Goal: Transaction & Acquisition: Obtain resource

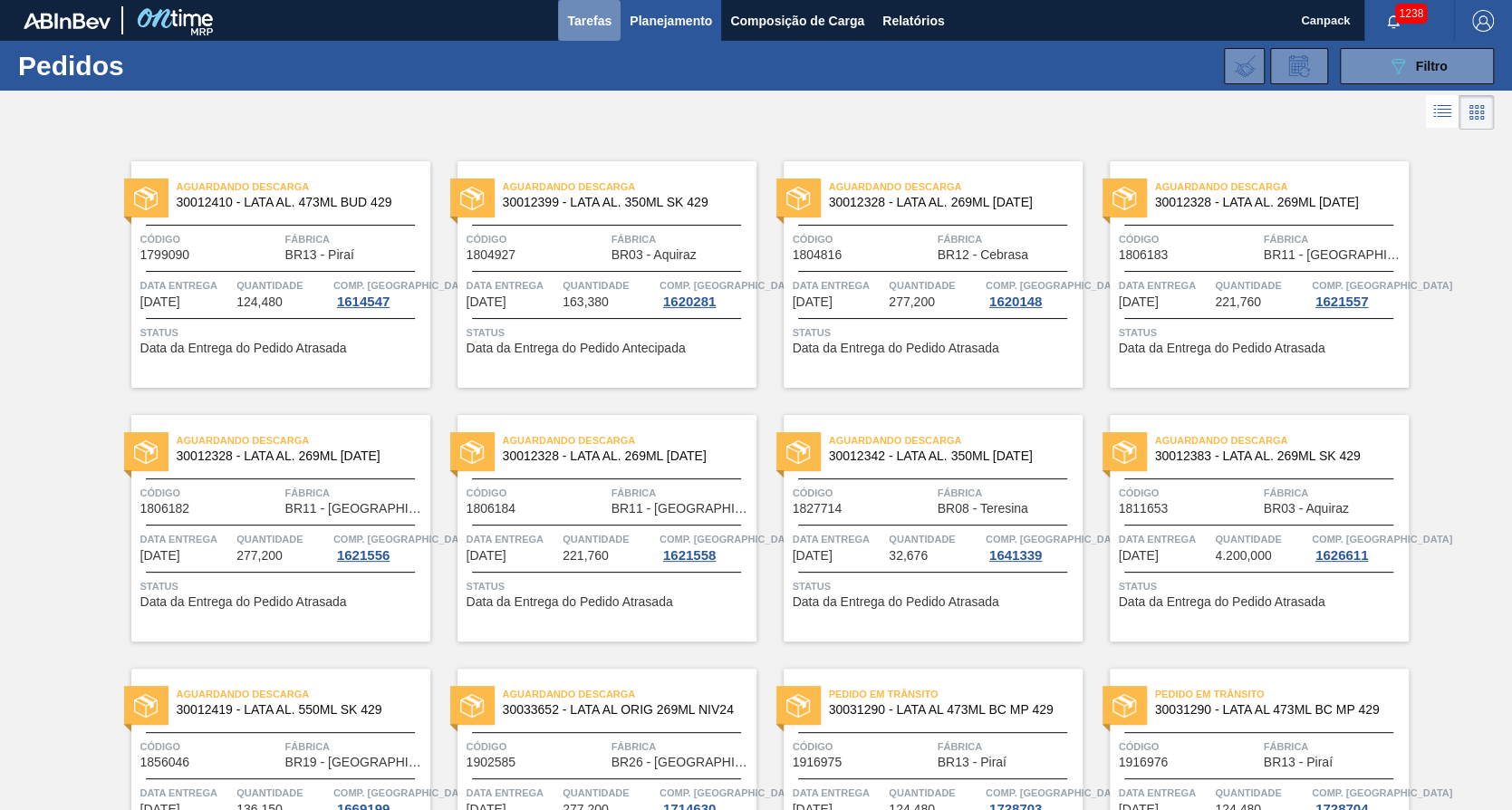
click at [599, 18] on span "Tarefas" at bounding box center [589, 21] width 44 height 22
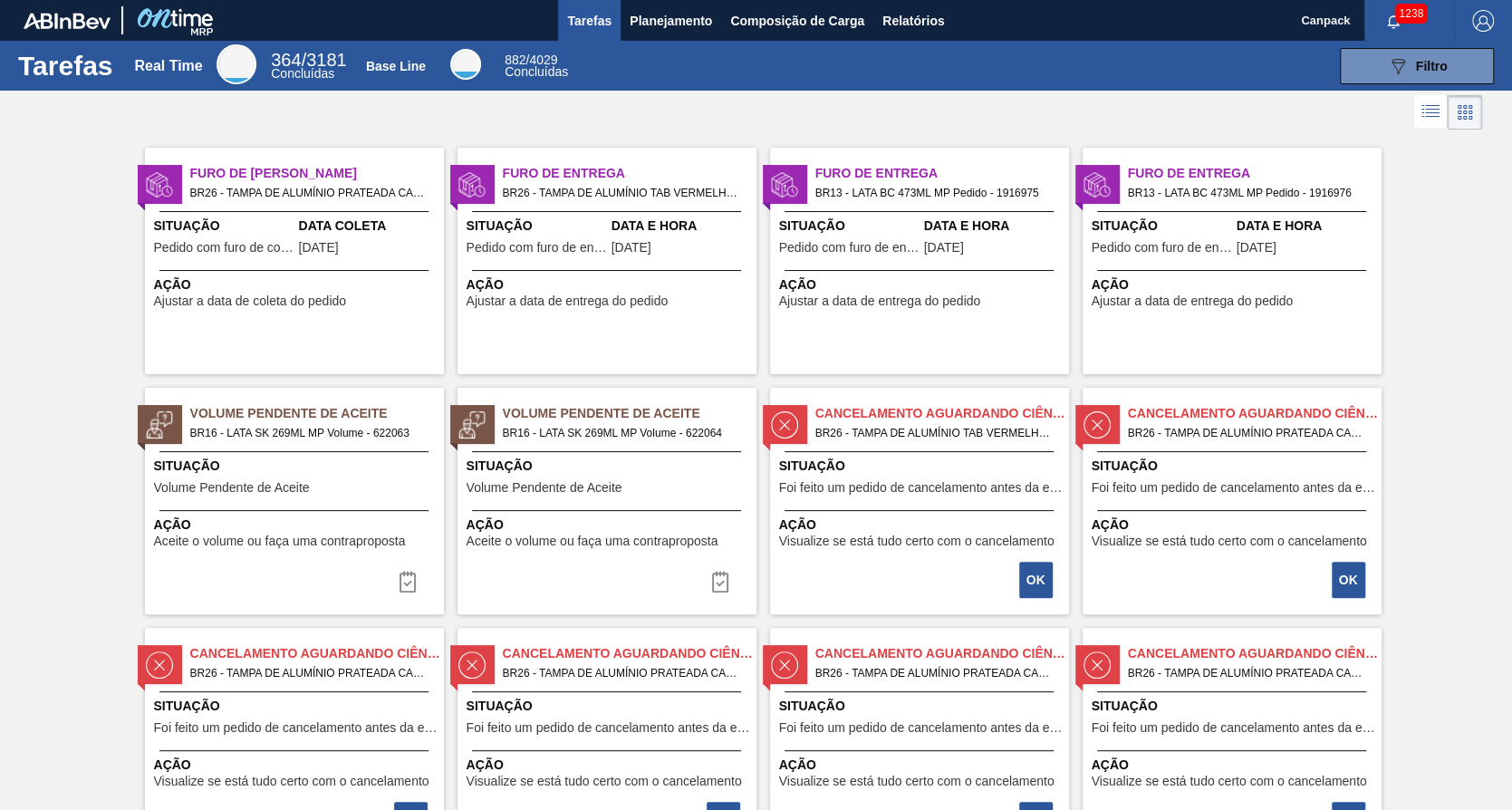
click at [333, 448] on div "Volume Pendente de Aceite BR16 - LATA SK 269ML MP Volume - 622063 Situação Volu…" at bounding box center [295, 500] width 299 height 226
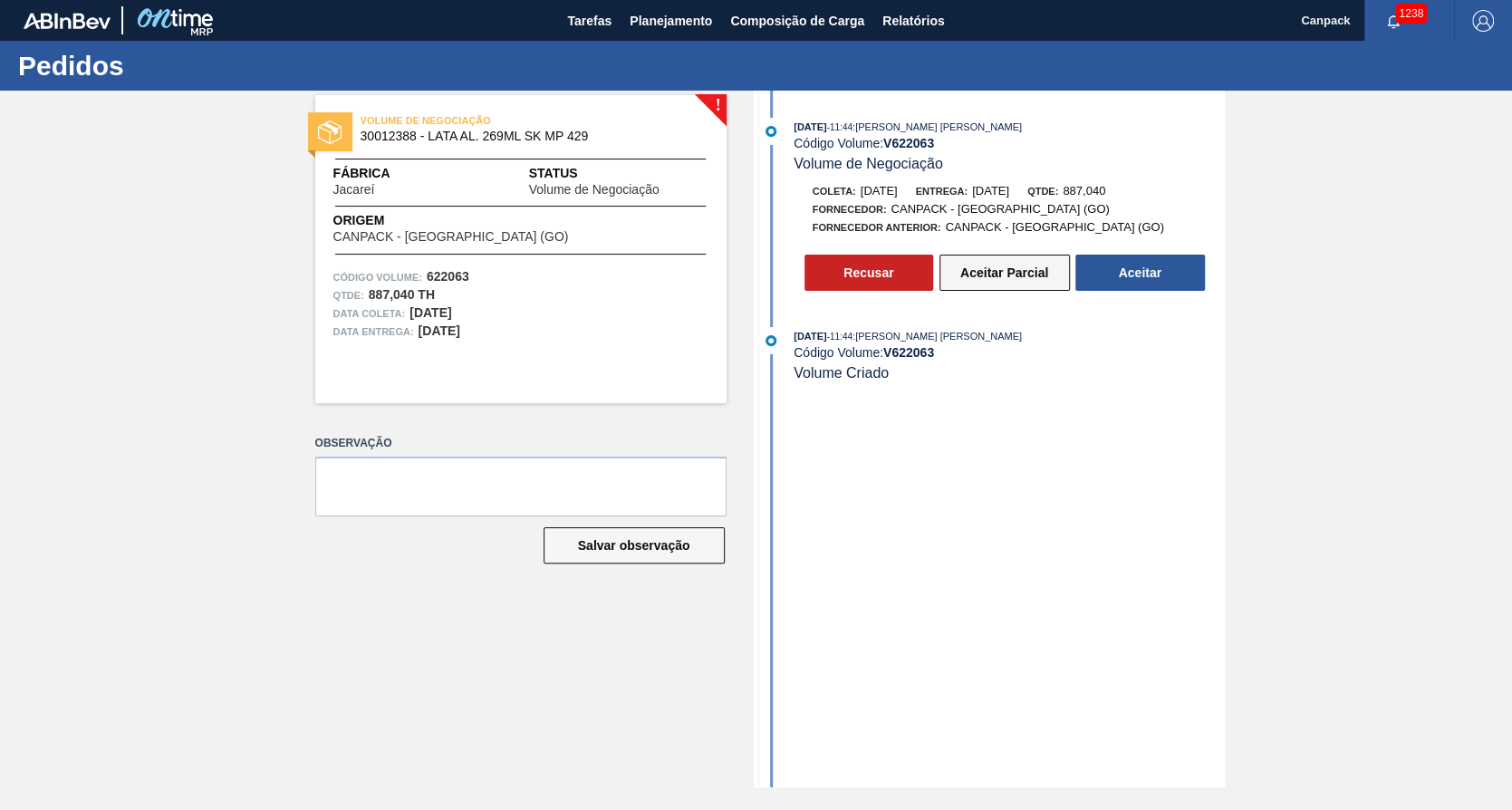
click at [972, 280] on button "Aceitar Parcial" at bounding box center [1005, 272] width 131 height 37
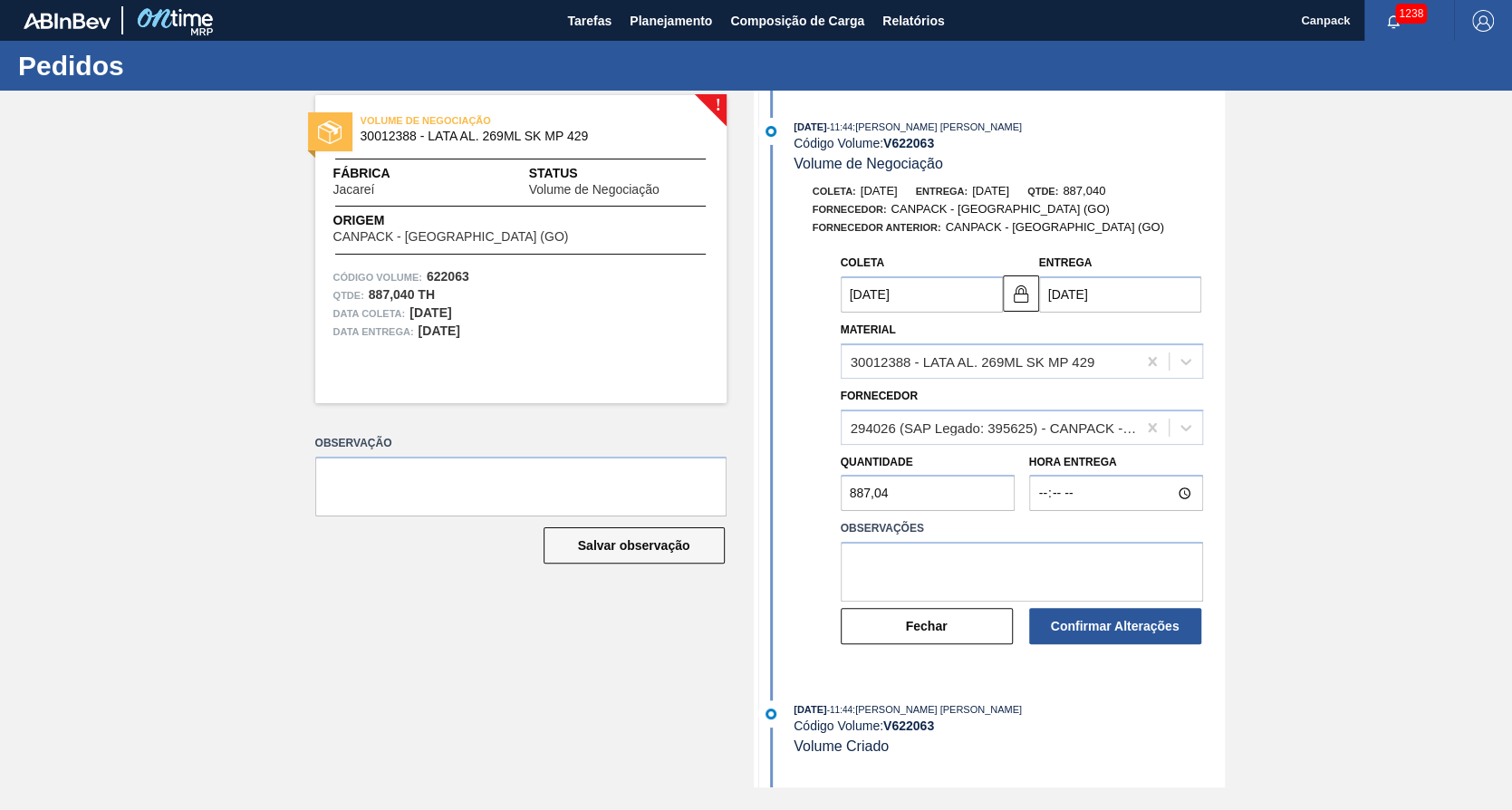
click at [849, 297] on input "[DATE]" at bounding box center [922, 294] width 162 height 37
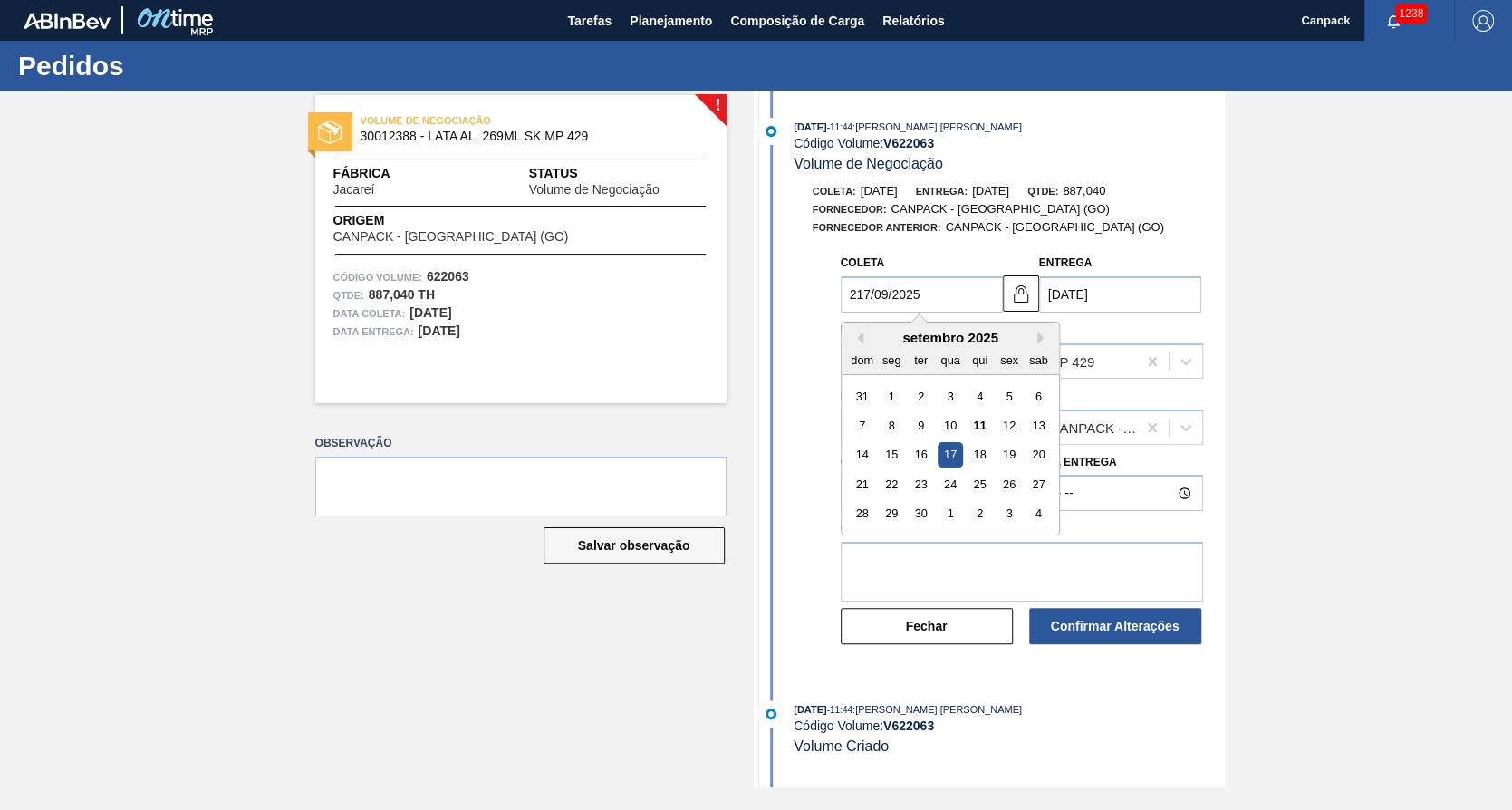
type input "[DATE]"
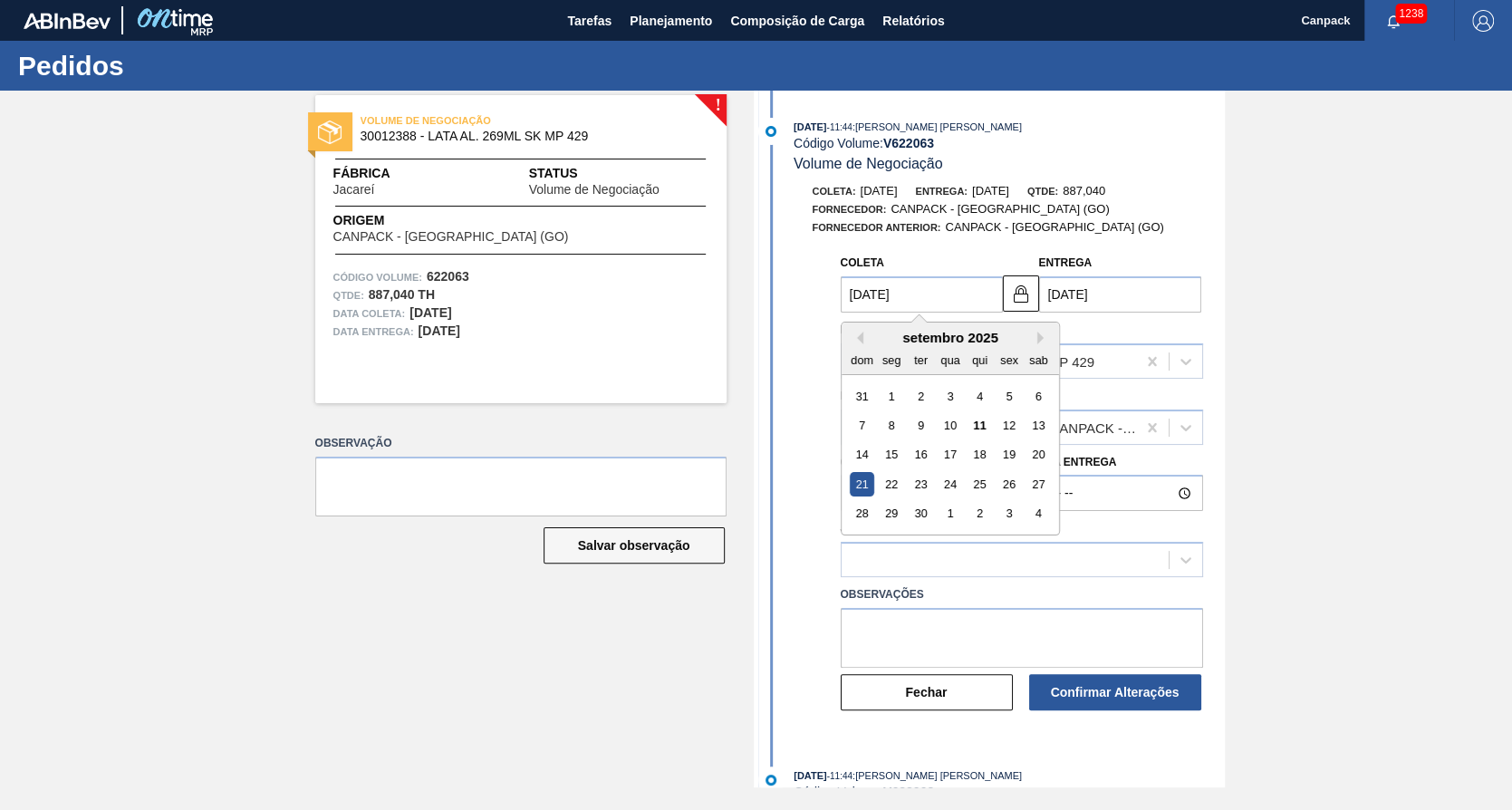
type input "[DATE]"
click at [849, 492] on div "21" at bounding box center [861, 484] width 25 height 25
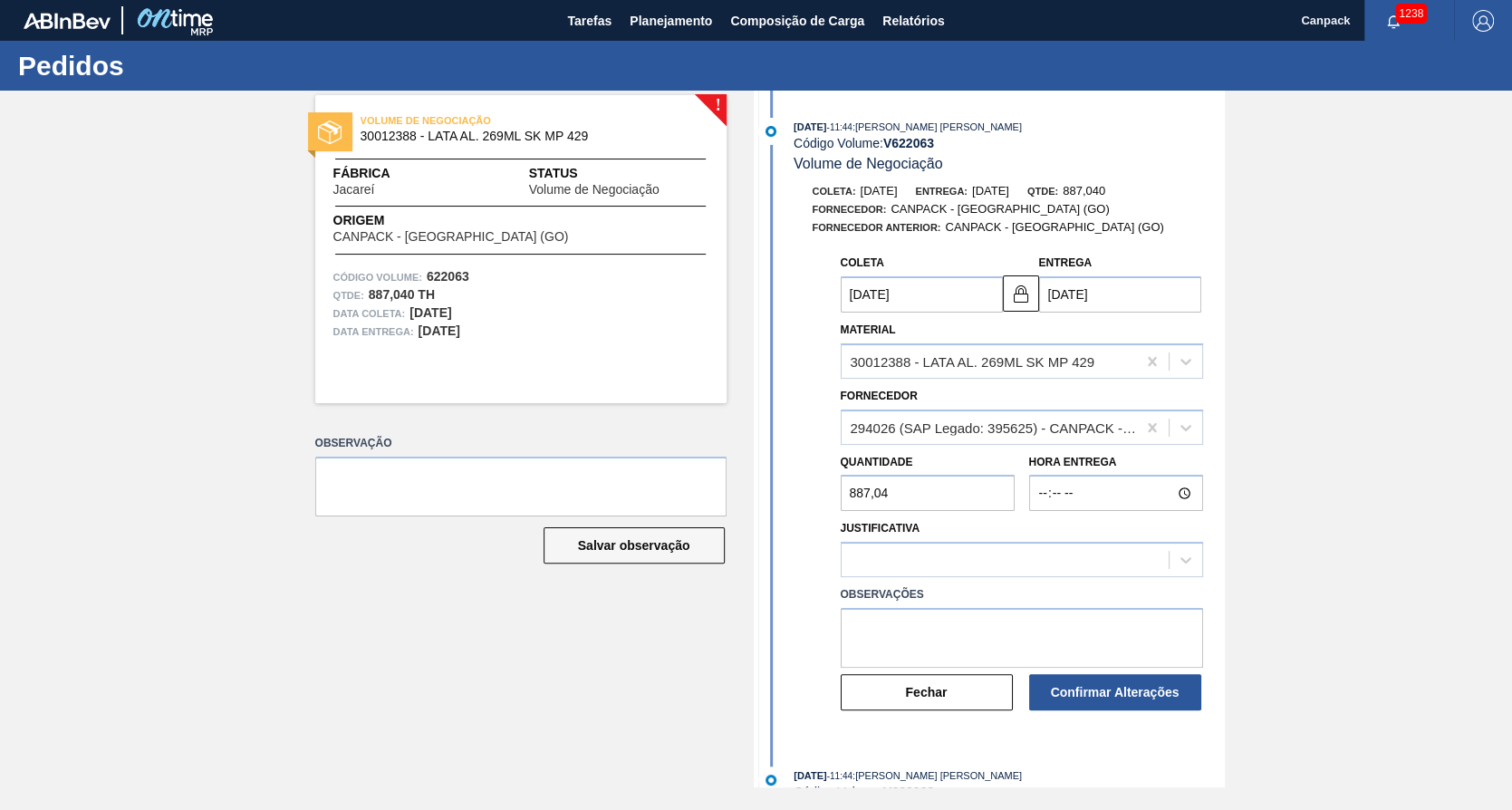
click at [899, 507] on input "887,04" at bounding box center [928, 493] width 174 height 37
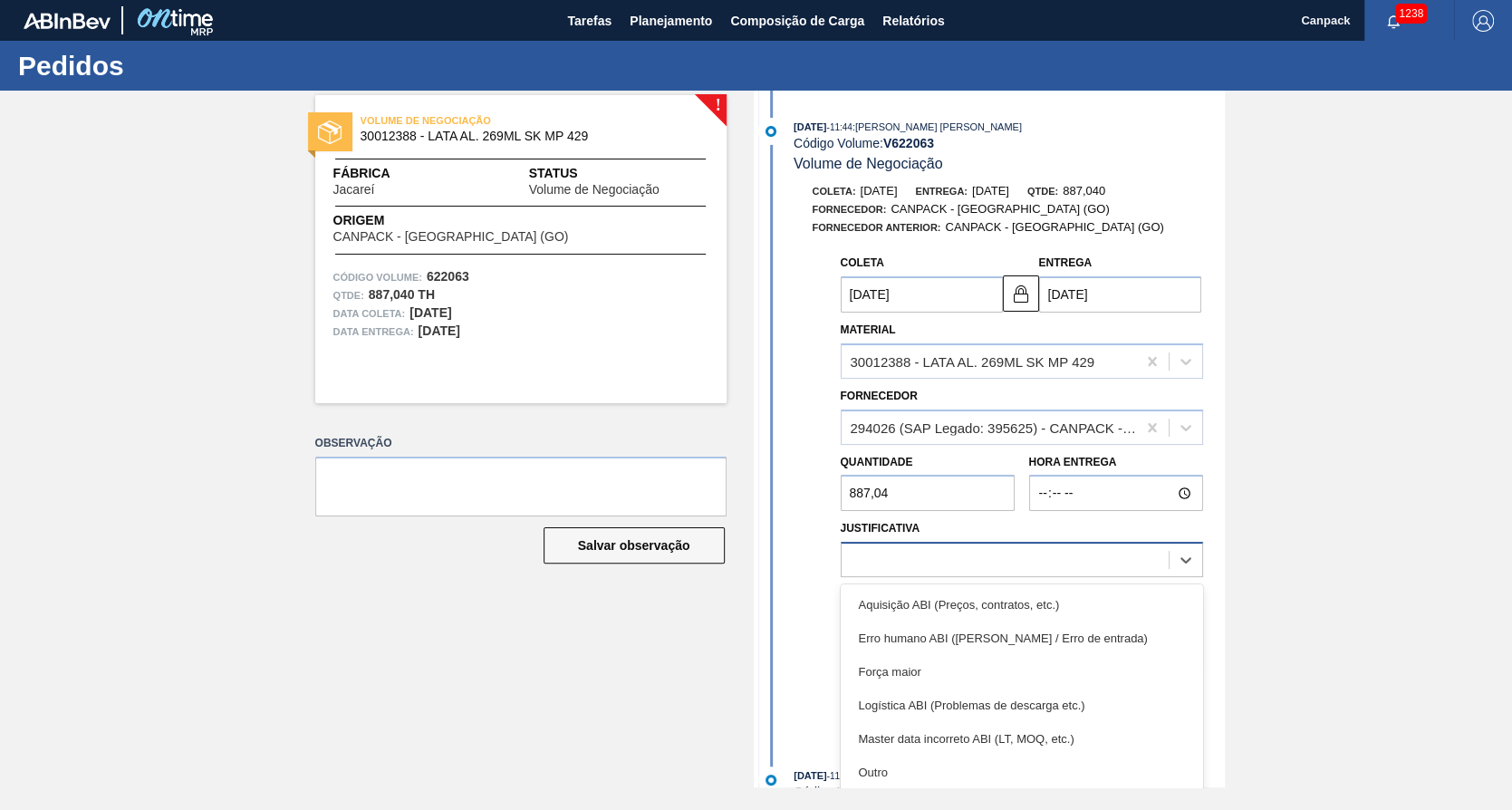
click at [930, 556] on div at bounding box center [1005, 560] width 327 height 27
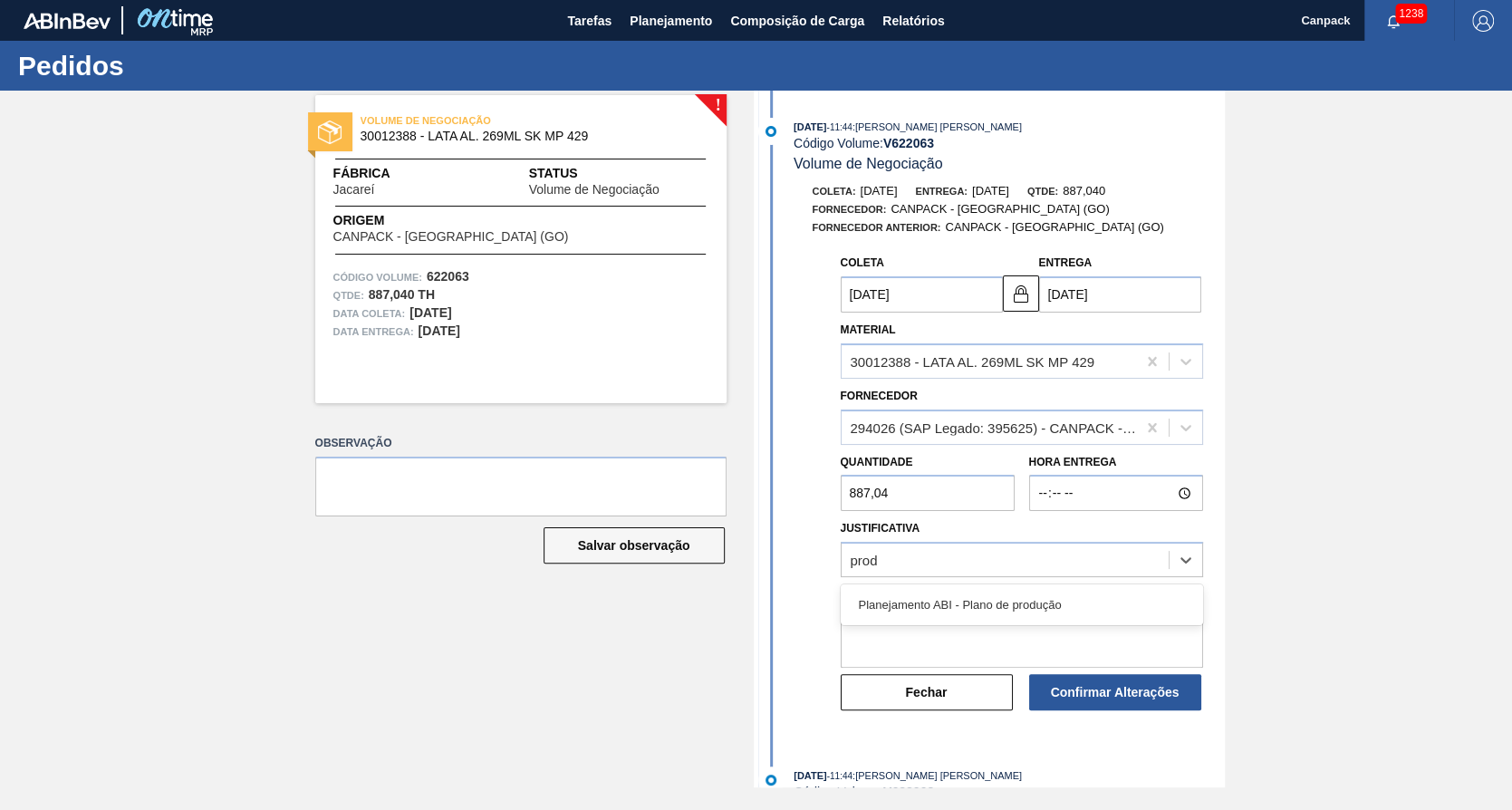
type input "produ"
drag, startPoint x: 1134, startPoint y: 552, endPoint x: 719, endPoint y: 565, distance: 415.2
click at [721, 565] on div "! VOLUME DE NEGOCIAÇÃO 30012388 - LATA AL. 269ML SK MP 429 Fábrica Jacareí Stat…" at bounding box center [756, 439] width 1512 height 697
click at [925, 621] on textarea at bounding box center [1022, 638] width 362 height 59
type textarea "plano de produção"
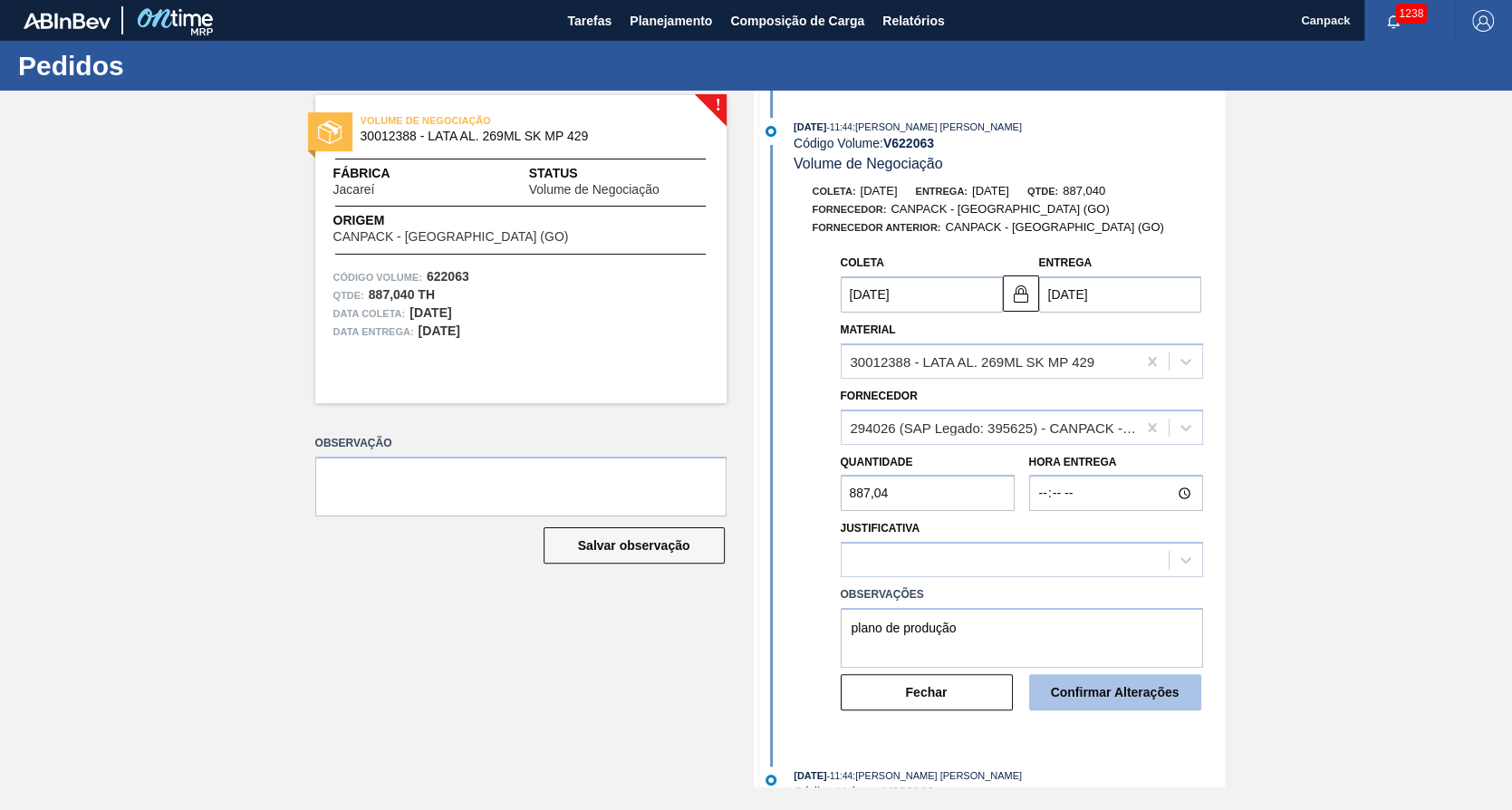
click at [1102, 695] on button "Confirmar Alterações" at bounding box center [1115, 692] width 172 height 37
click at [1021, 544] on div "Justificativa" at bounding box center [1022, 546] width 362 height 61
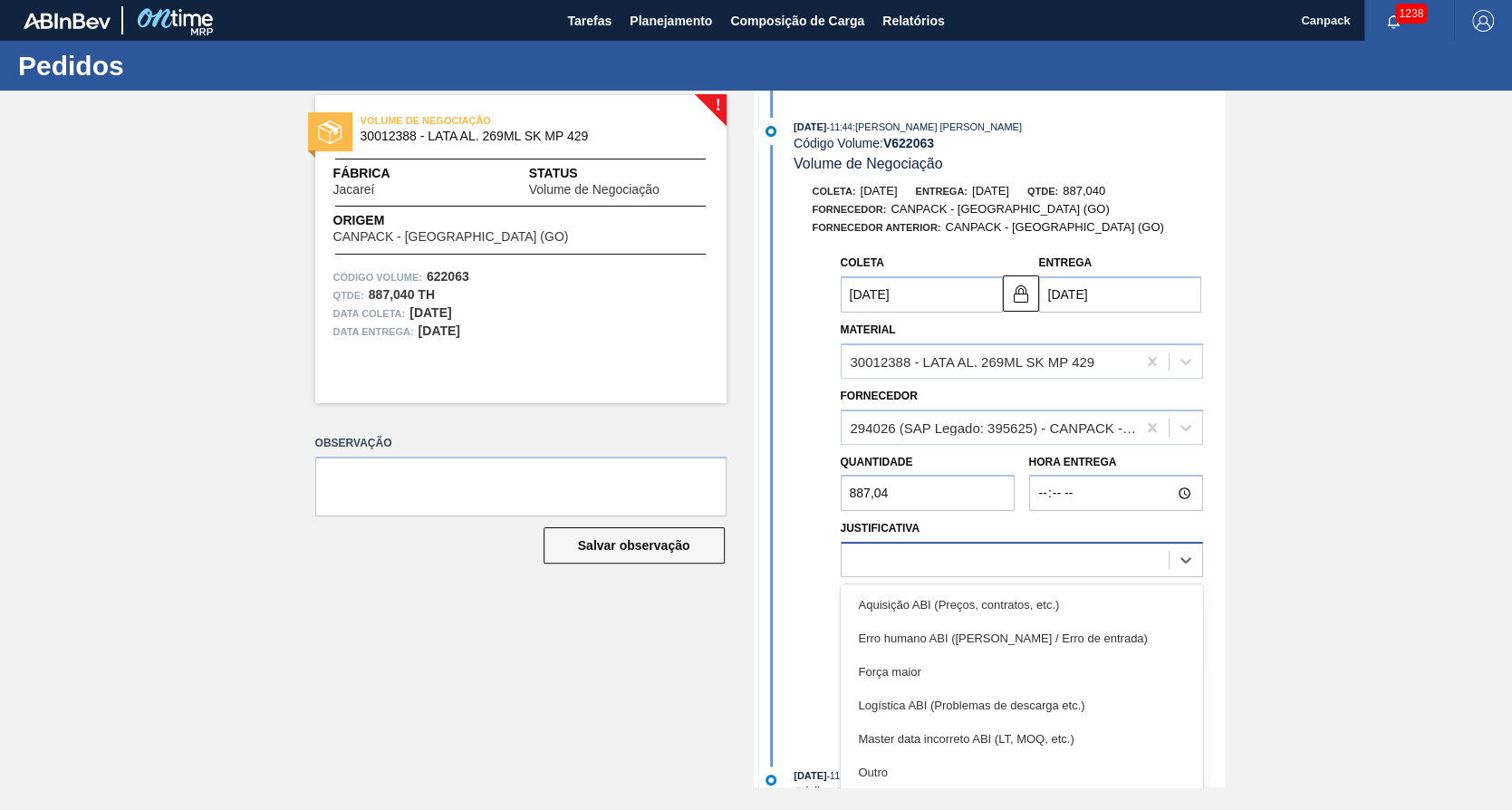
click at [1027, 565] on div at bounding box center [1005, 560] width 327 height 27
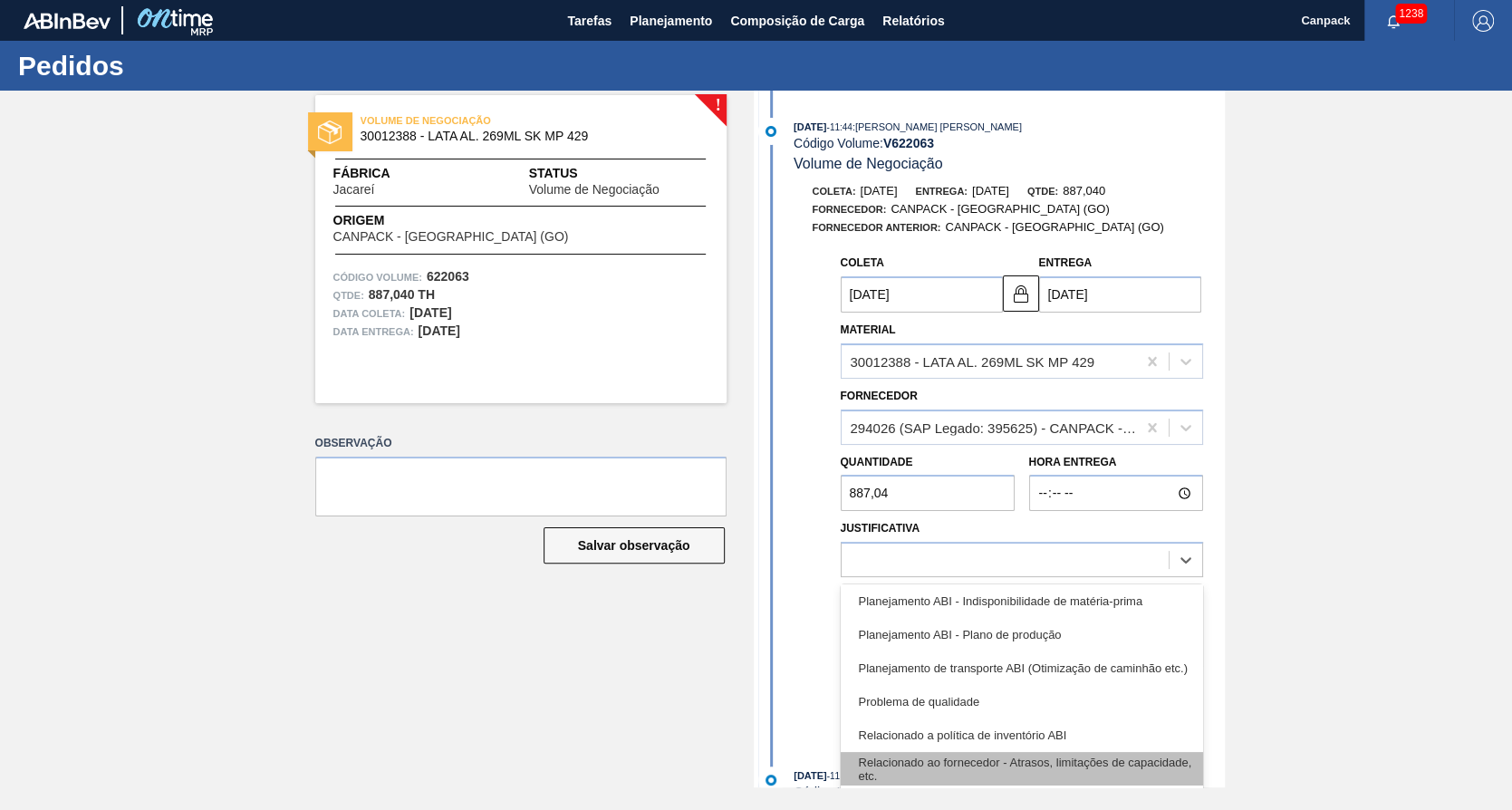
scroll to position [397, 0]
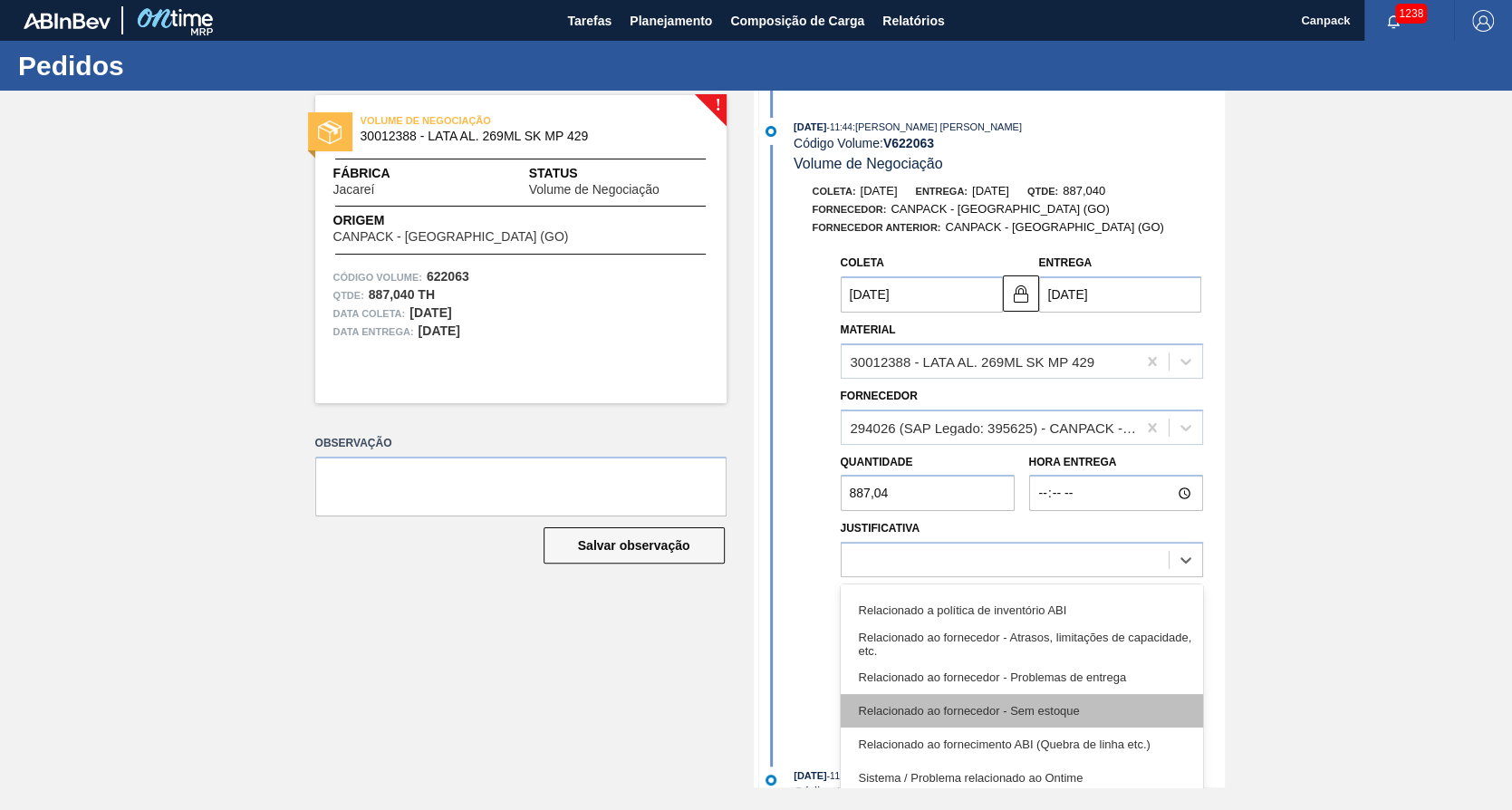
click at [1077, 714] on div "Relacionado ao fornecedor - Sem estoque" at bounding box center [1022, 711] width 362 height 34
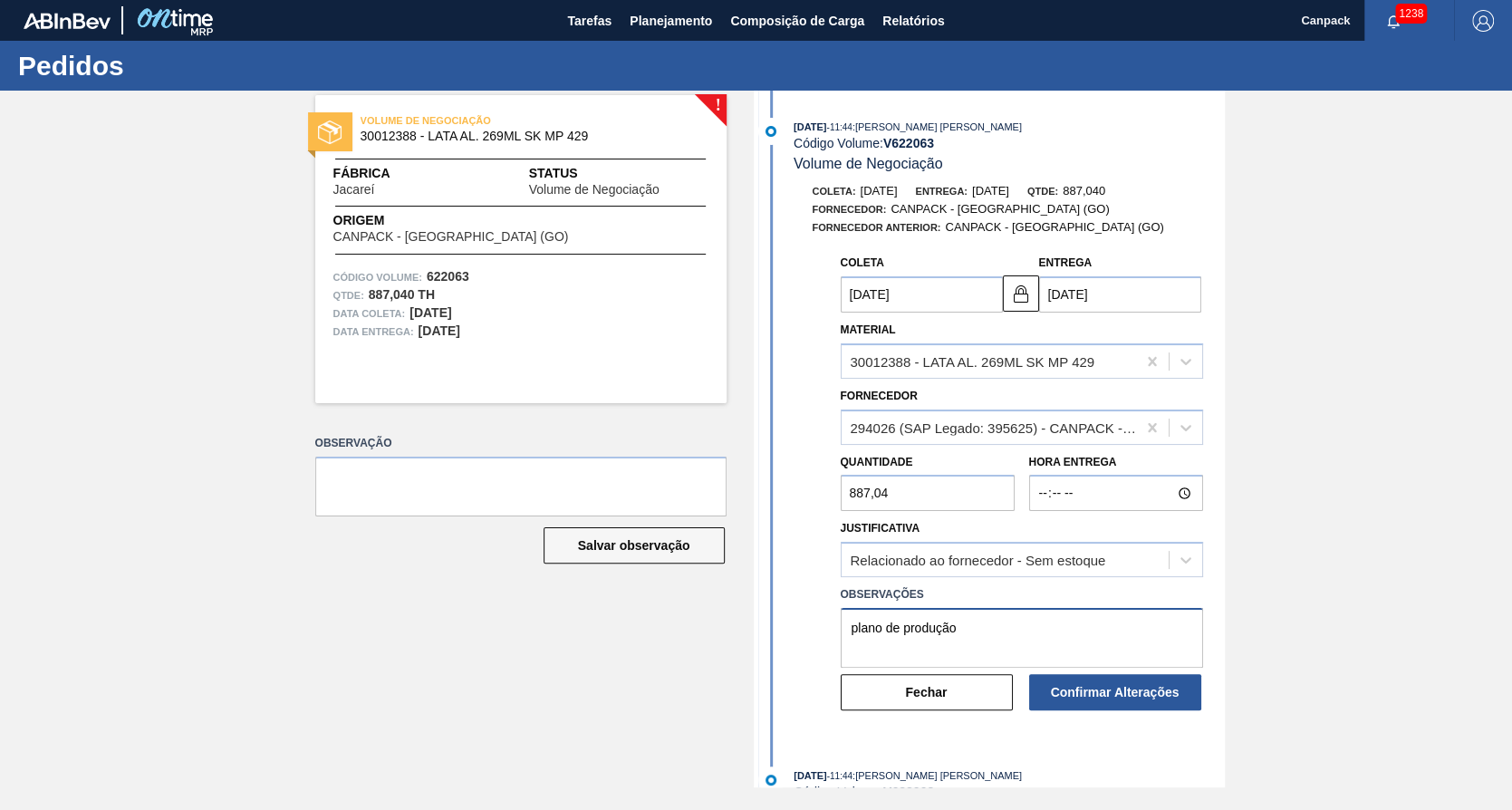
click at [1084, 642] on textarea "plano de produção" at bounding box center [1022, 638] width 362 height 59
click at [1068, 689] on button "Confirmar Alterações" at bounding box center [1115, 692] width 172 height 37
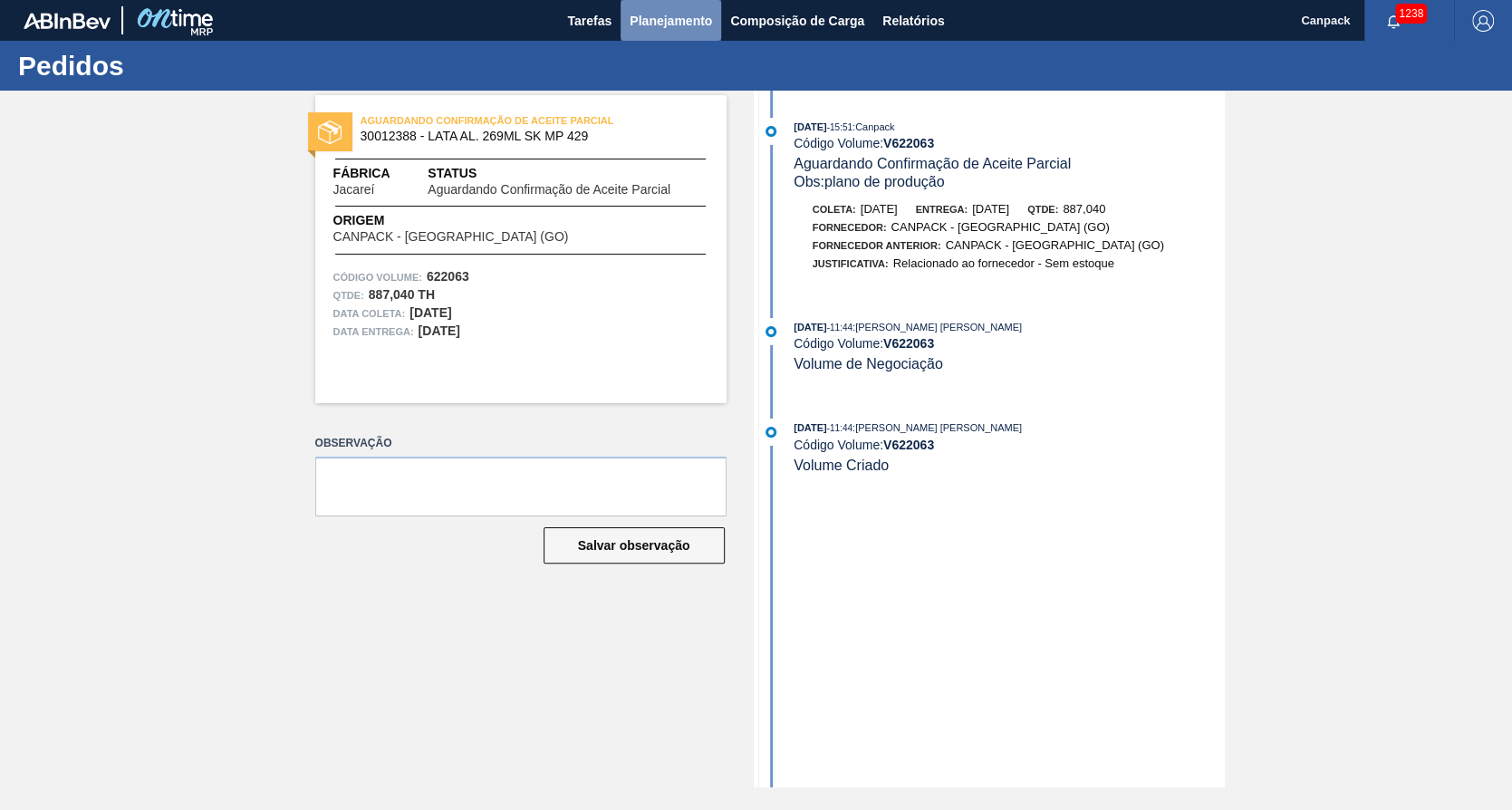
click at [659, 17] on span "Planejamento" at bounding box center [670, 21] width 82 height 22
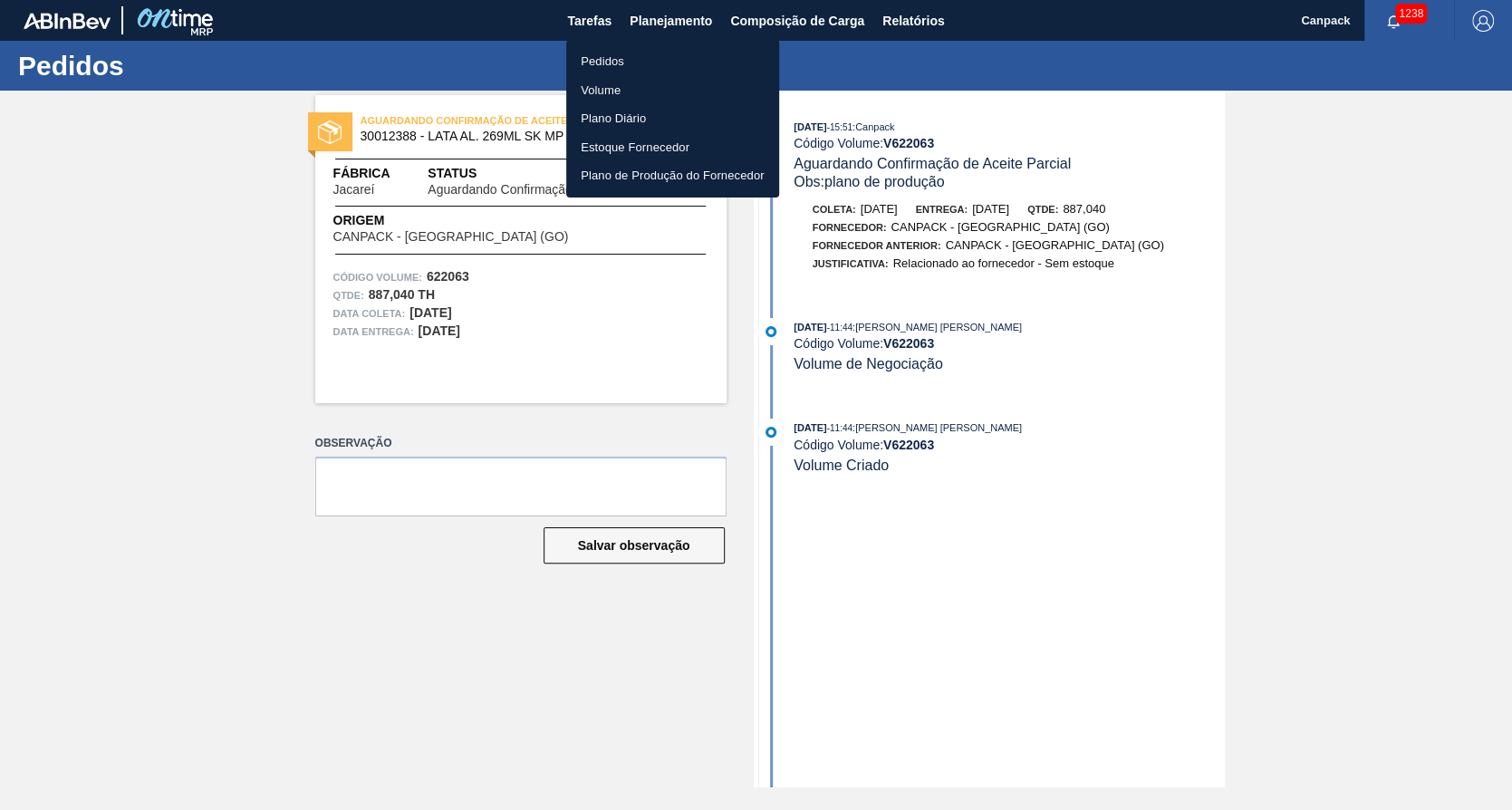
drag, startPoint x: 595, startPoint y: 36, endPoint x: 600, endPoint y: 24, distance: 13.0
click at [600, 24] on div at bounding box center [756, 405] width 1512 height 810
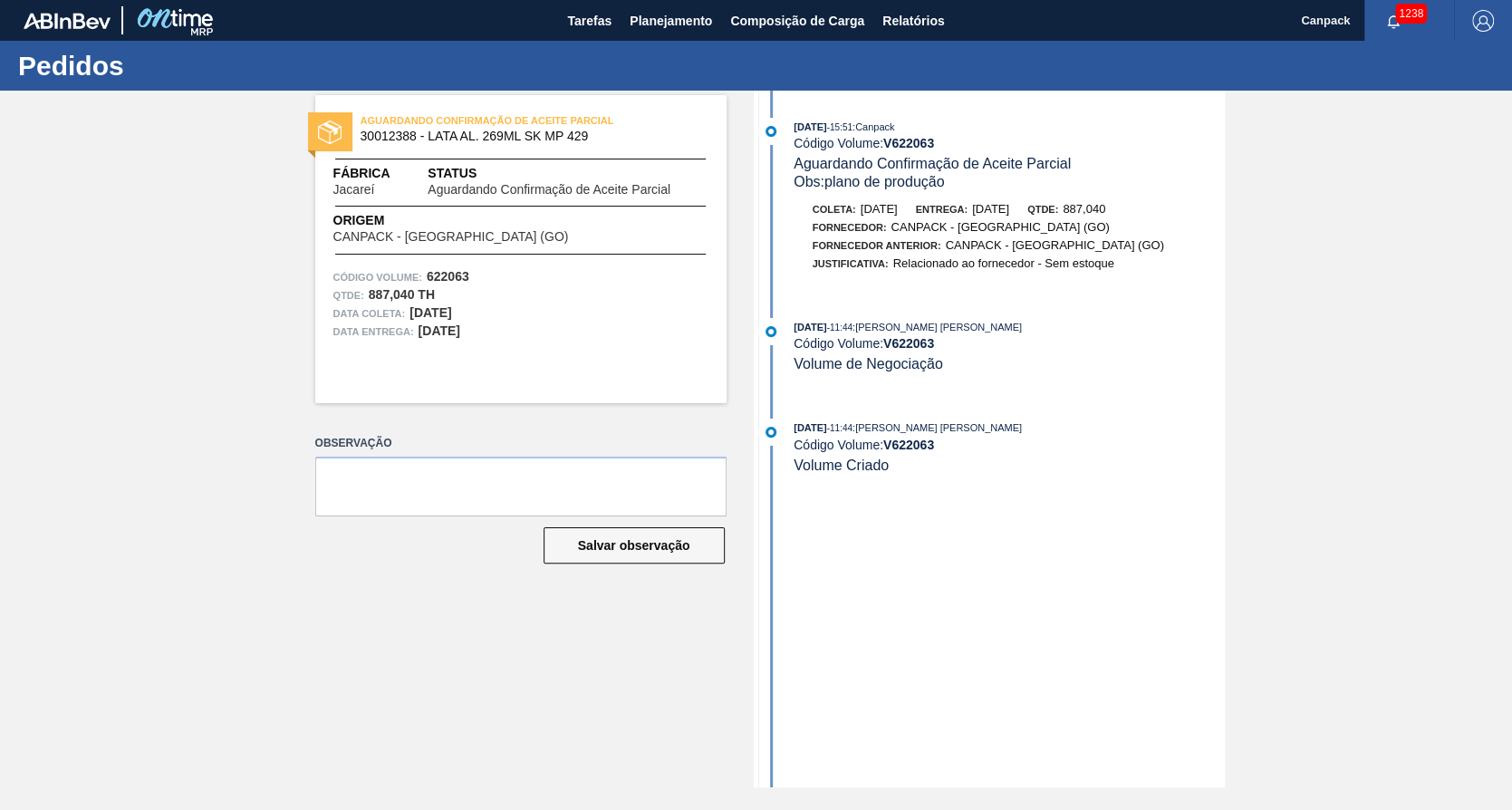
click at [600, 0] on body "Tarefas Planejamento Composição de Carga Relatórios Canpack 1238 Marcar todas c…" at bounding box center [756, 0] width 1512 height 0
click at [600, 19] on span "Tarefas" at bounding box center [589, 21] width 44 height 22
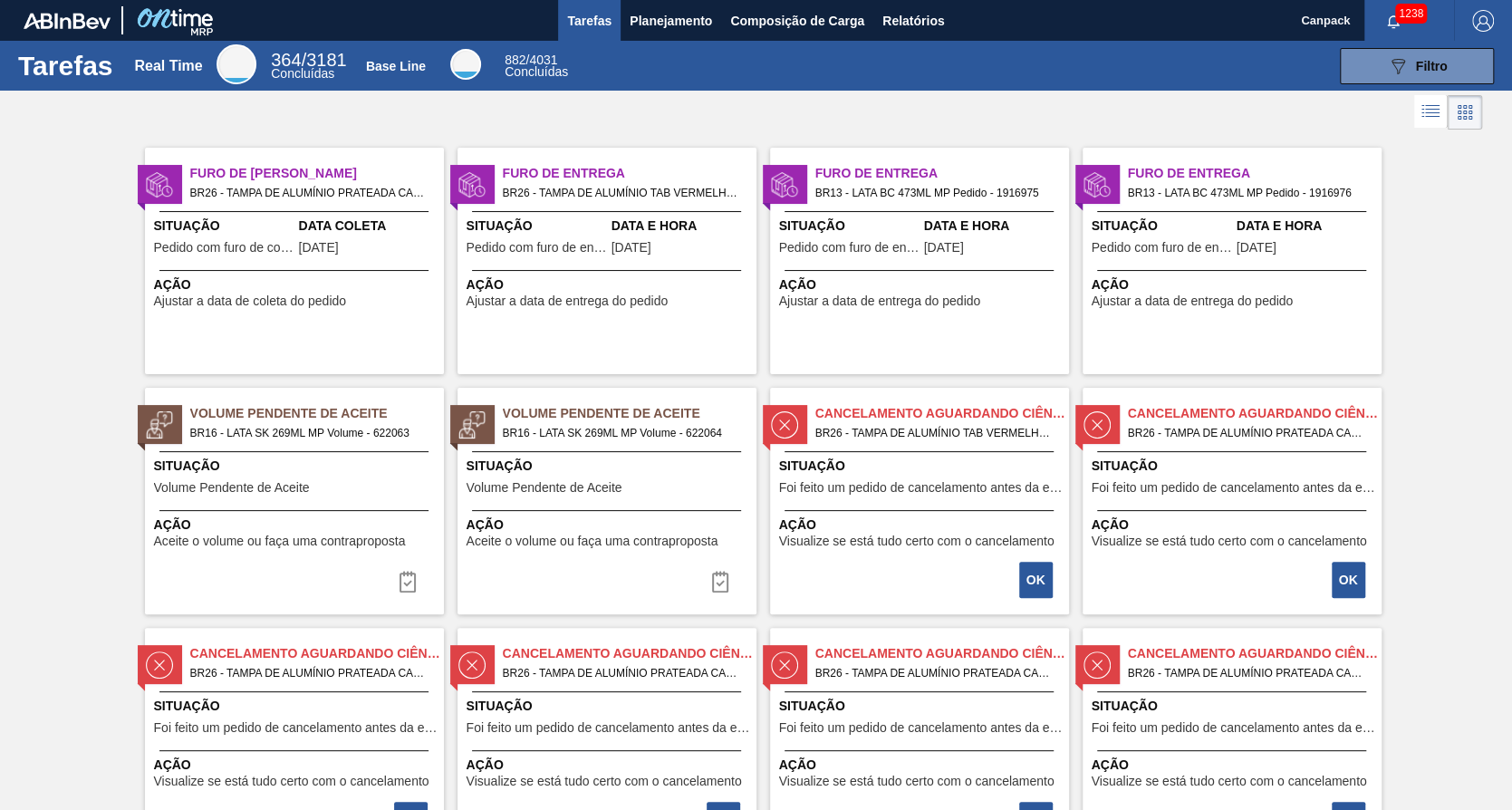
click at [549, 480] on div "Situação Volume Pendente de Aceite" at bounding box center [609, 479] width 286 height 45
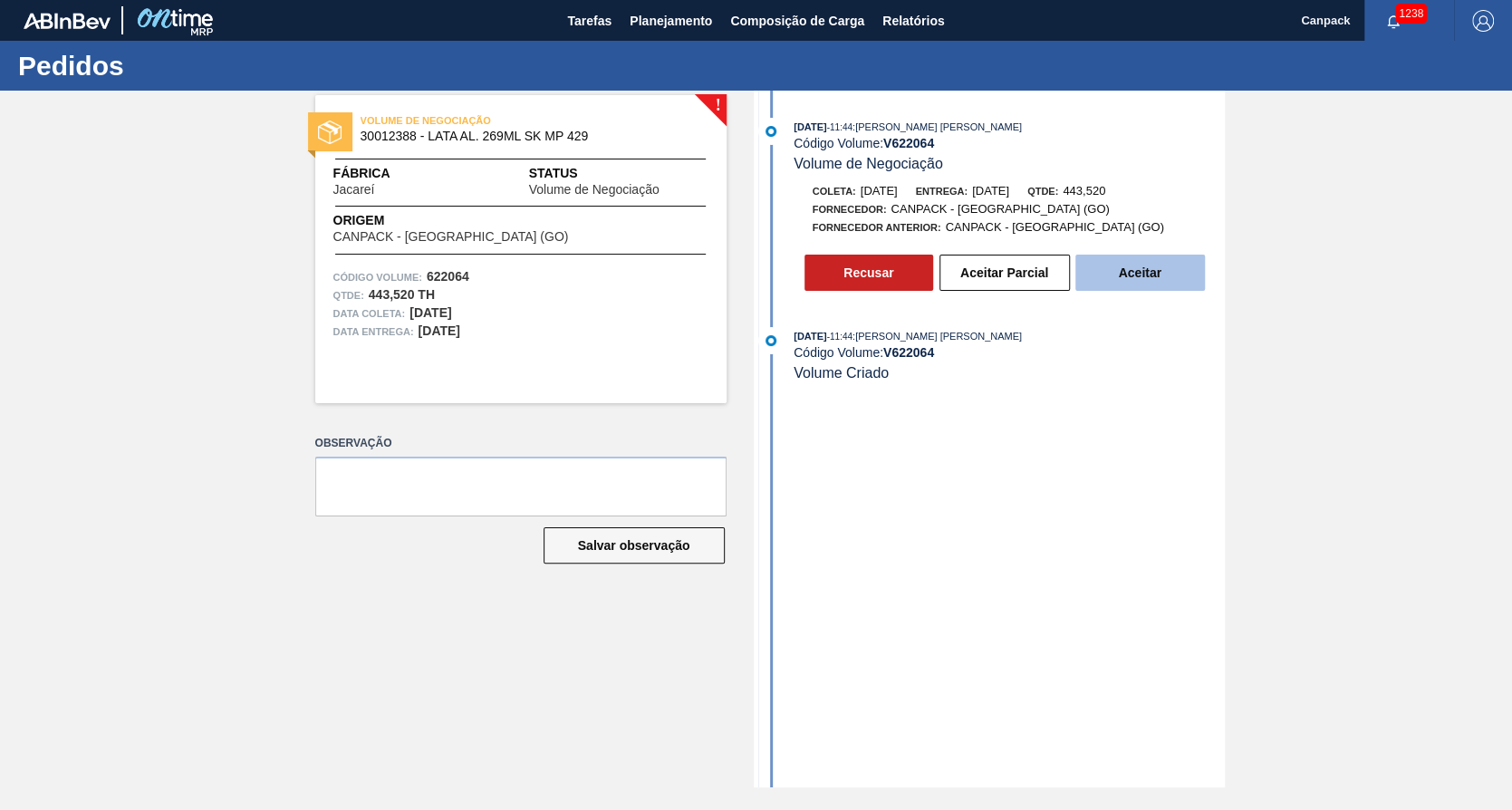
click at [1097, 289] on button "Aceitar" at bounding box center [1139, 272] width 130 height 37
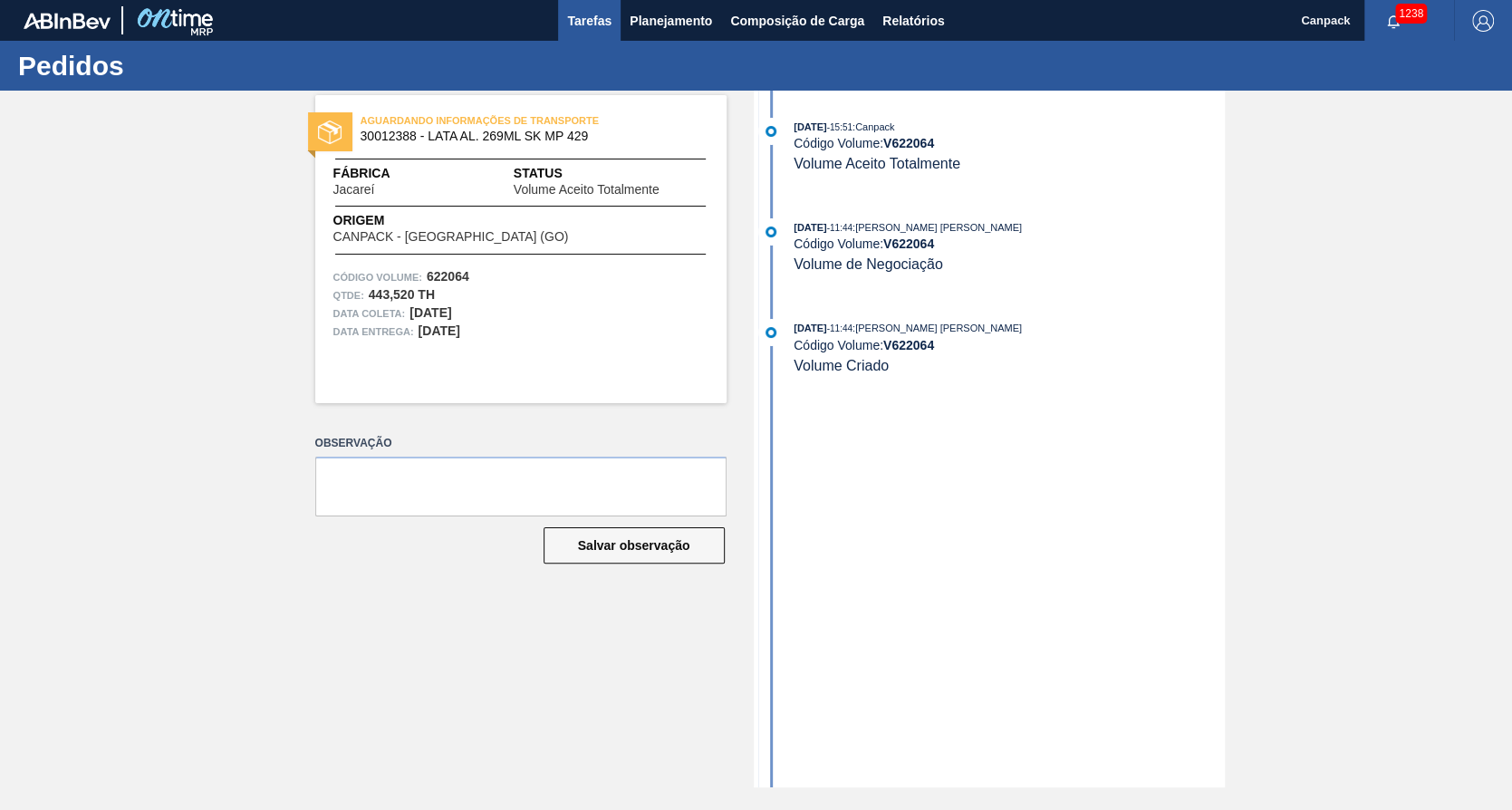
click at [610, 12] on span "Tarefas" at bounding box center [589, 21] width 44 height 22
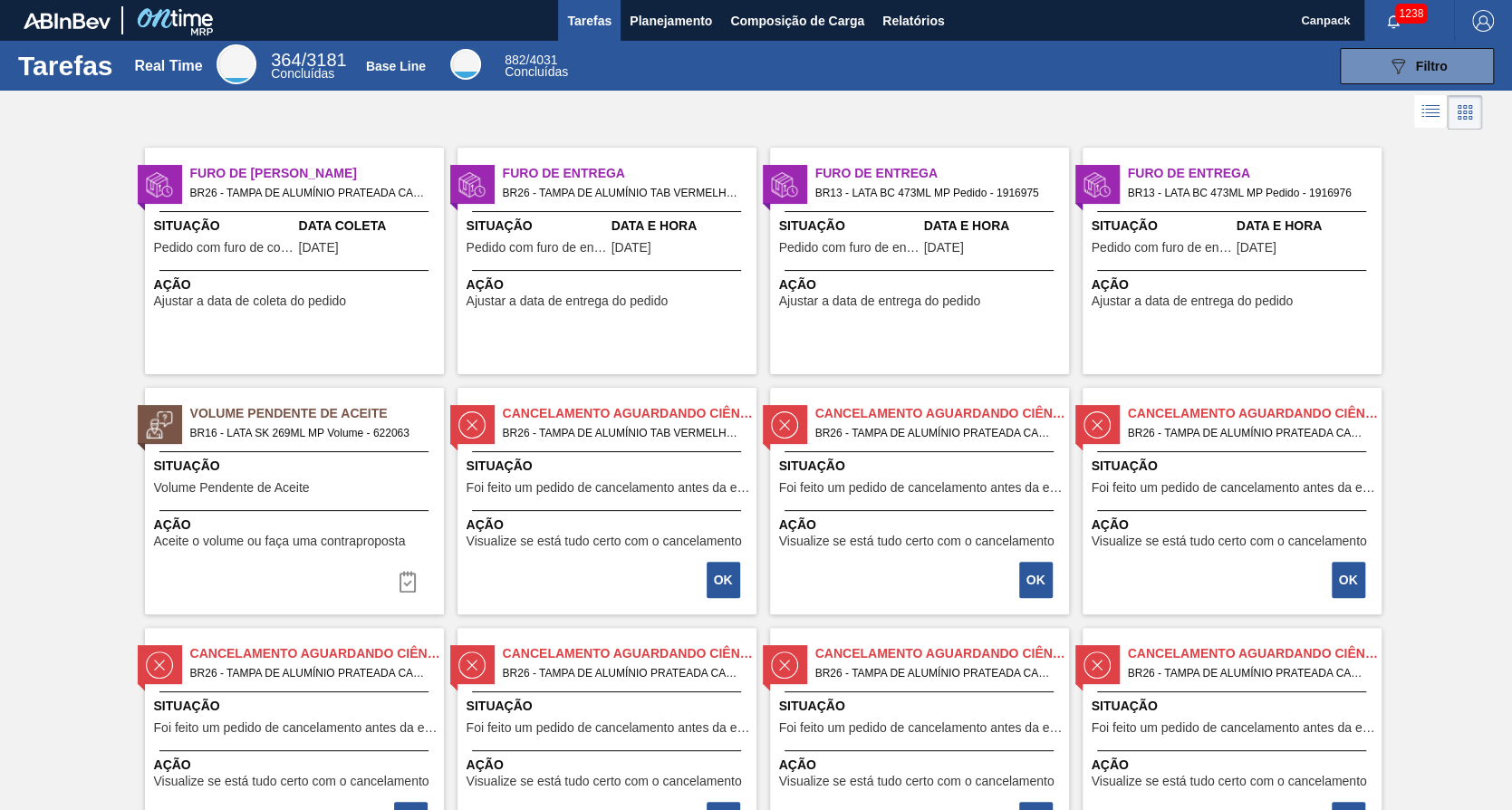
click at [591, 521] on span "Ação" at bounding box center [609, 524] width 286 height 19
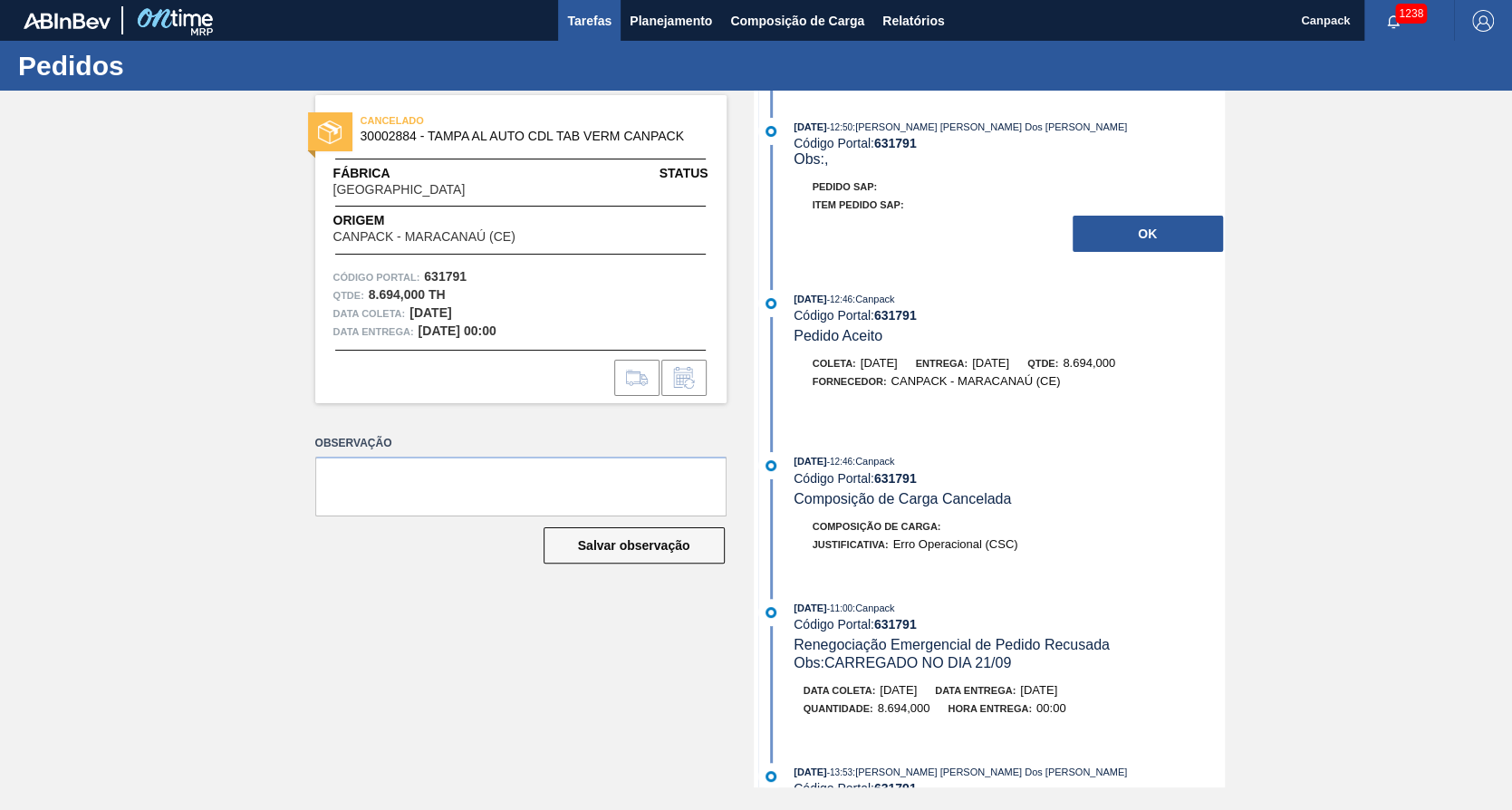
click at [592, 20] on span "Tarefas" at bounding box center [589, 21] width 44 height 22
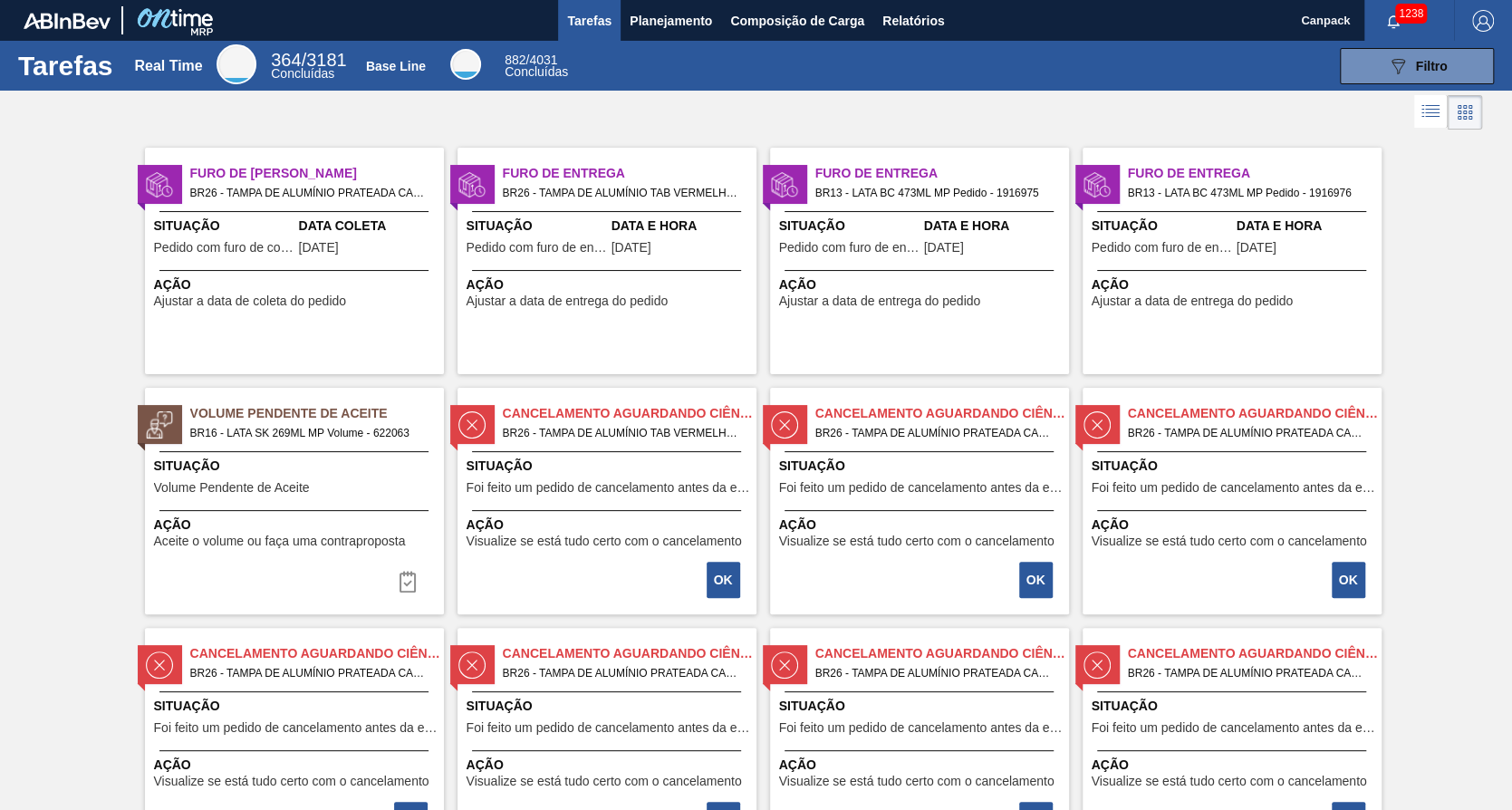
click at [254, 522] on span "Ação" at bounding box center [297, 524] width 286 height 19
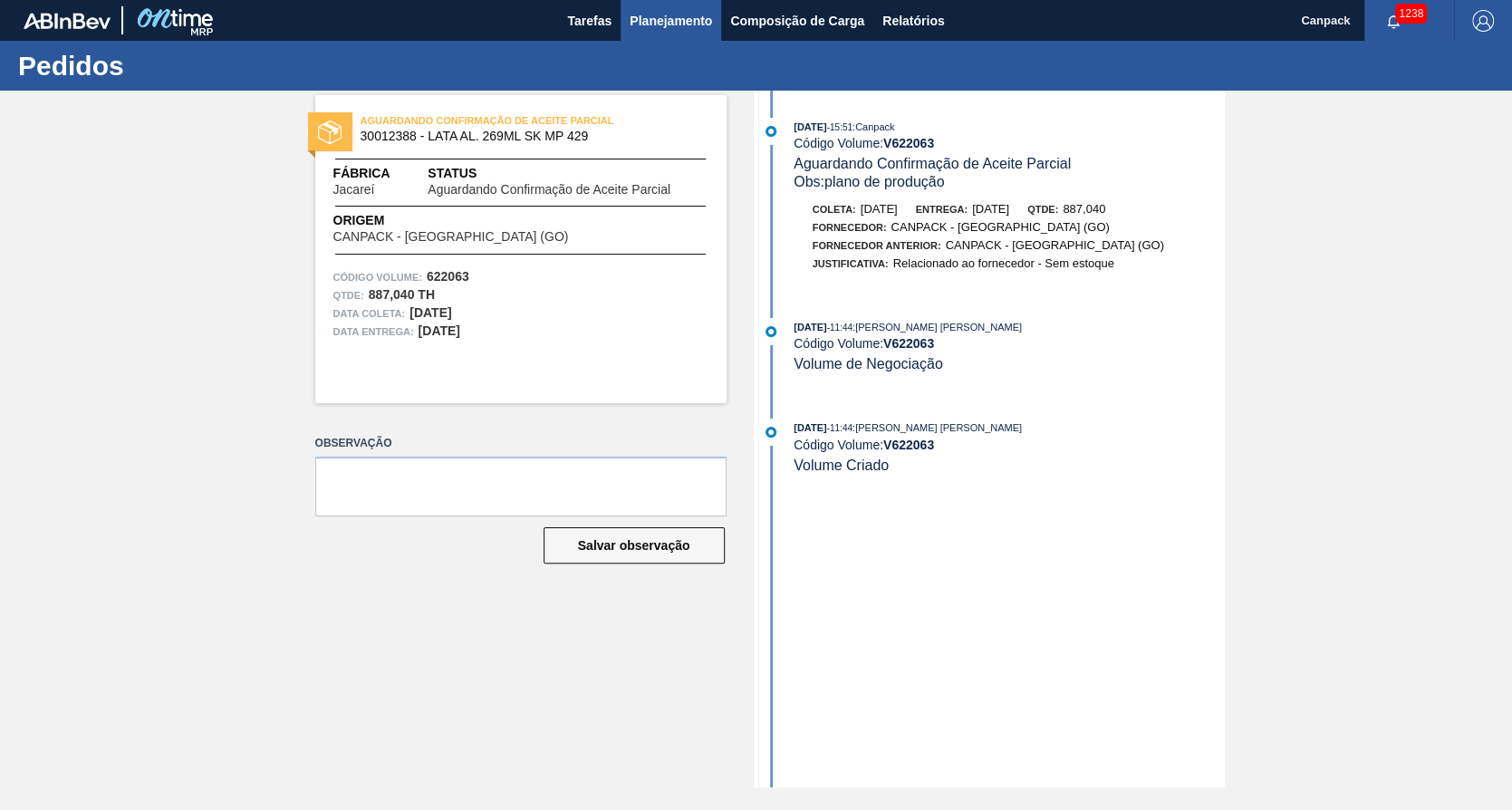
click at [651, 22] on span "Planejamento" at bounding box center [670, 21] width 82 height 22
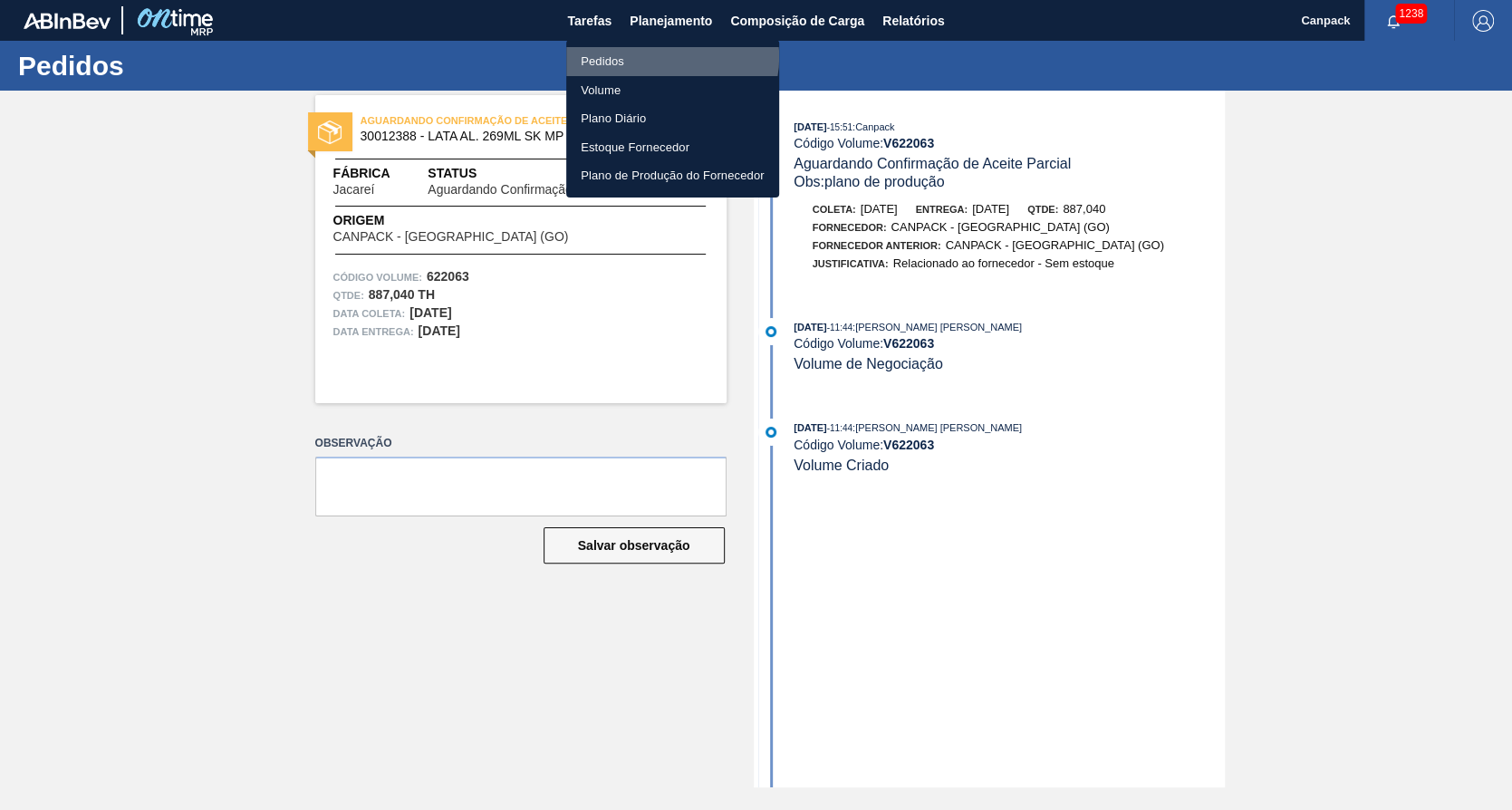
click at [665, 57] on li "Pedidos" at bounding box center [672, 61] width 213 height 29
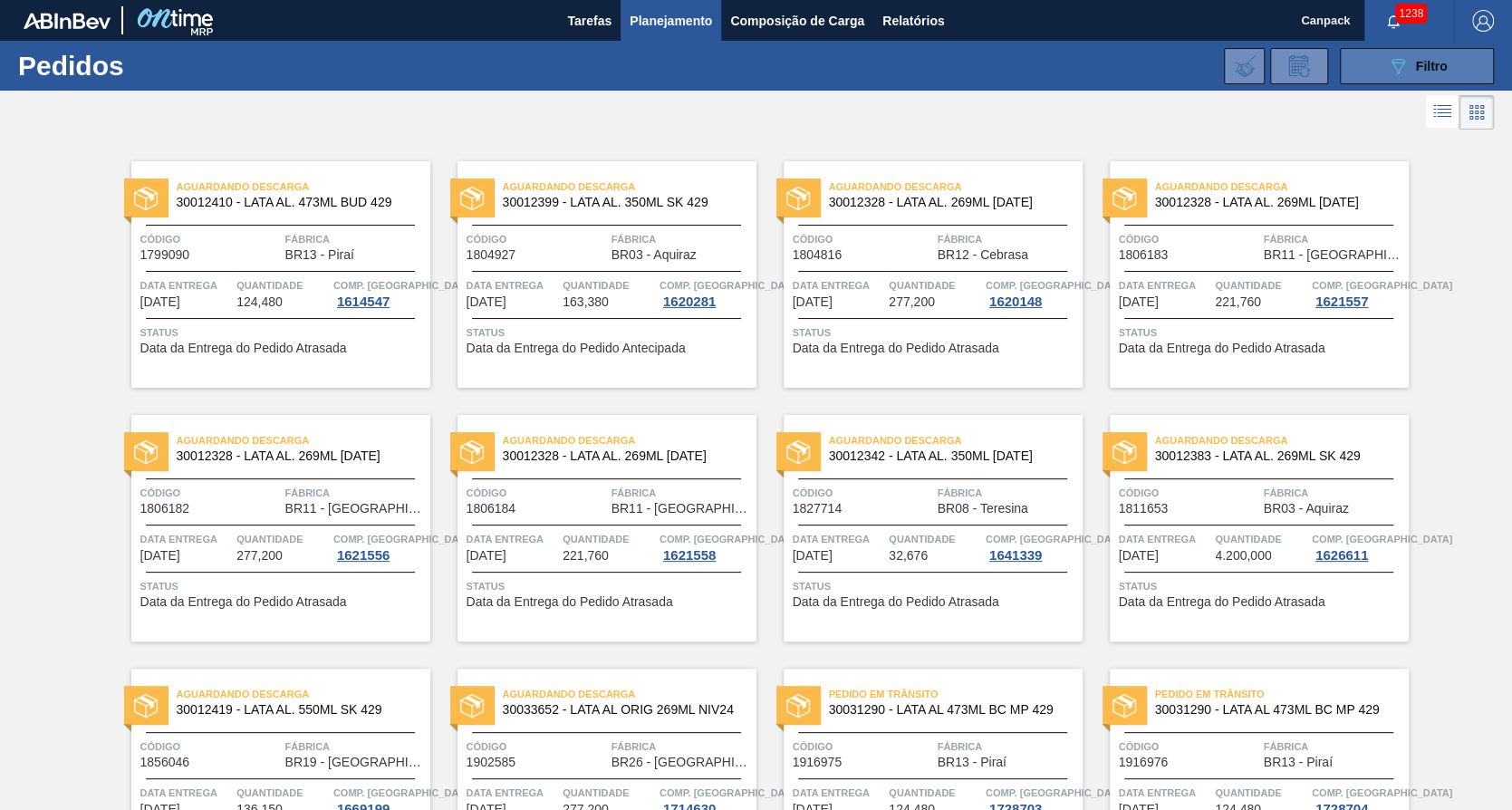
click at [1425, 62] on span "Filtro" at bounding box center [1432, 66] width 32 height 15
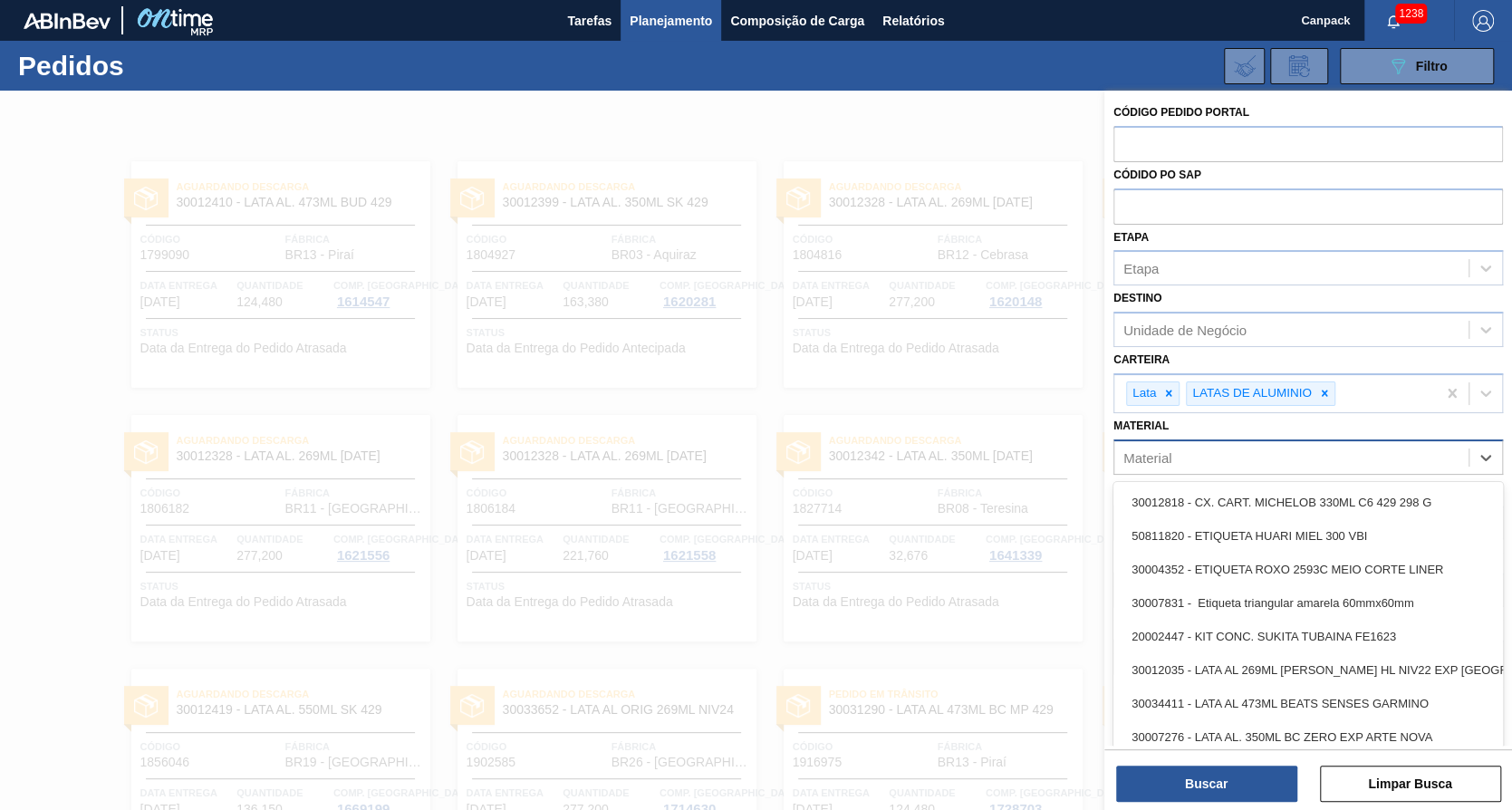
click at [1235, 448] on div "Material" at bounding box center [1291, 457] width 354 height 27
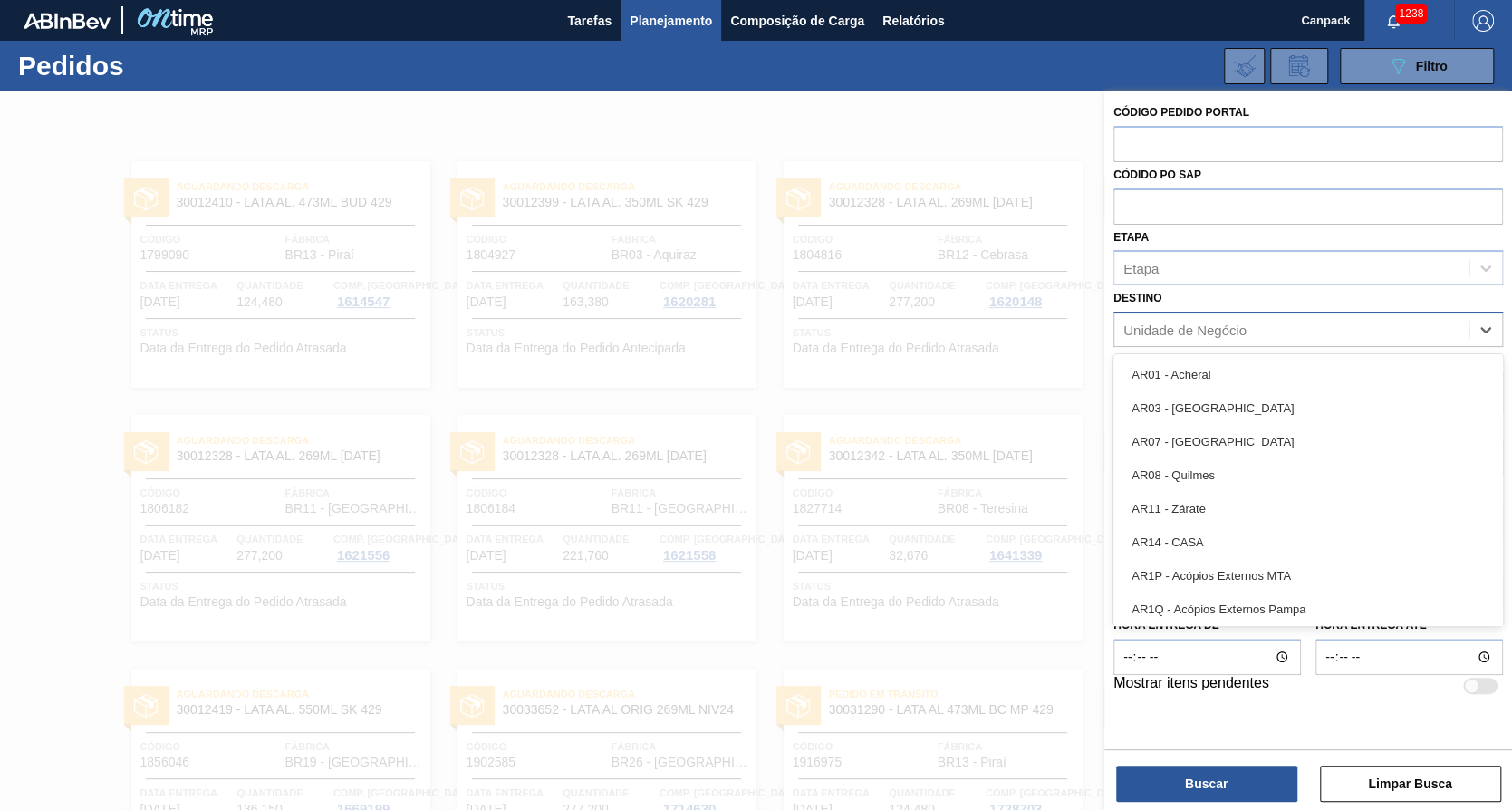
click at [1184, 323] on div "Unidade de Negócio" at bounding box center [1185, 330] width 124 height 16
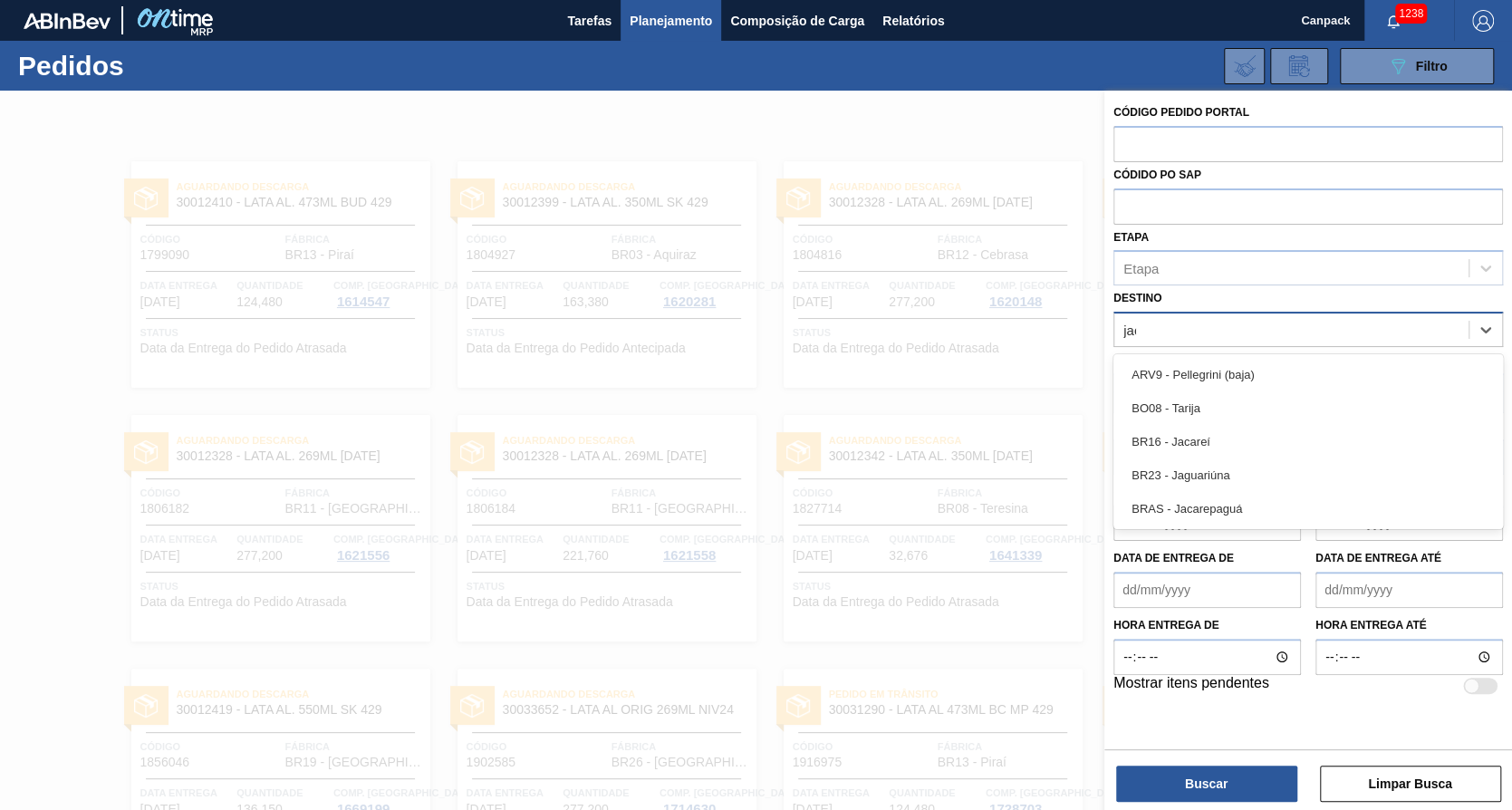
type input "jaca"
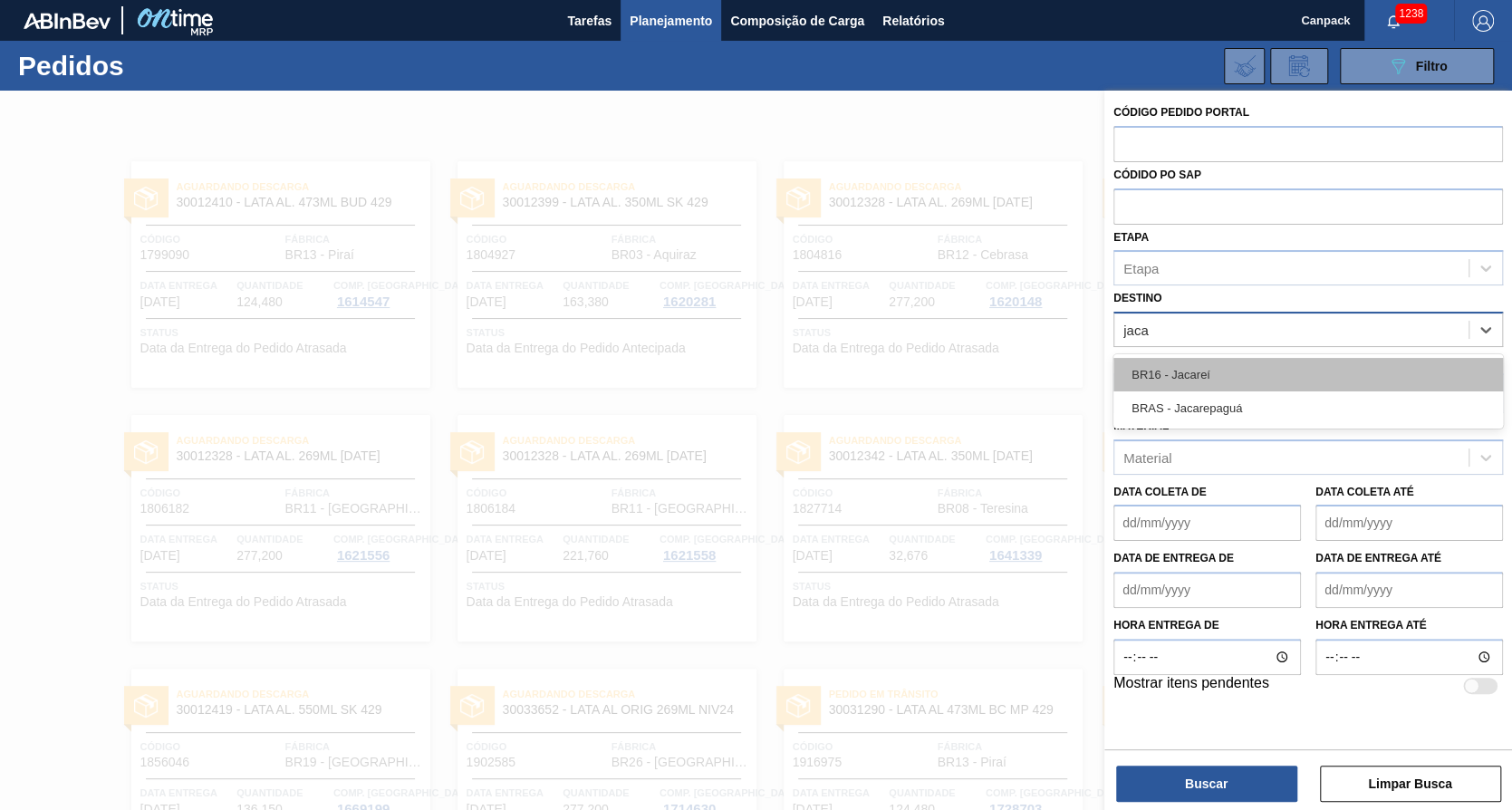
click at [1163, 373] on div "BR16 - Jacareí" at bounding box center [1308, 375] width 390 height 34
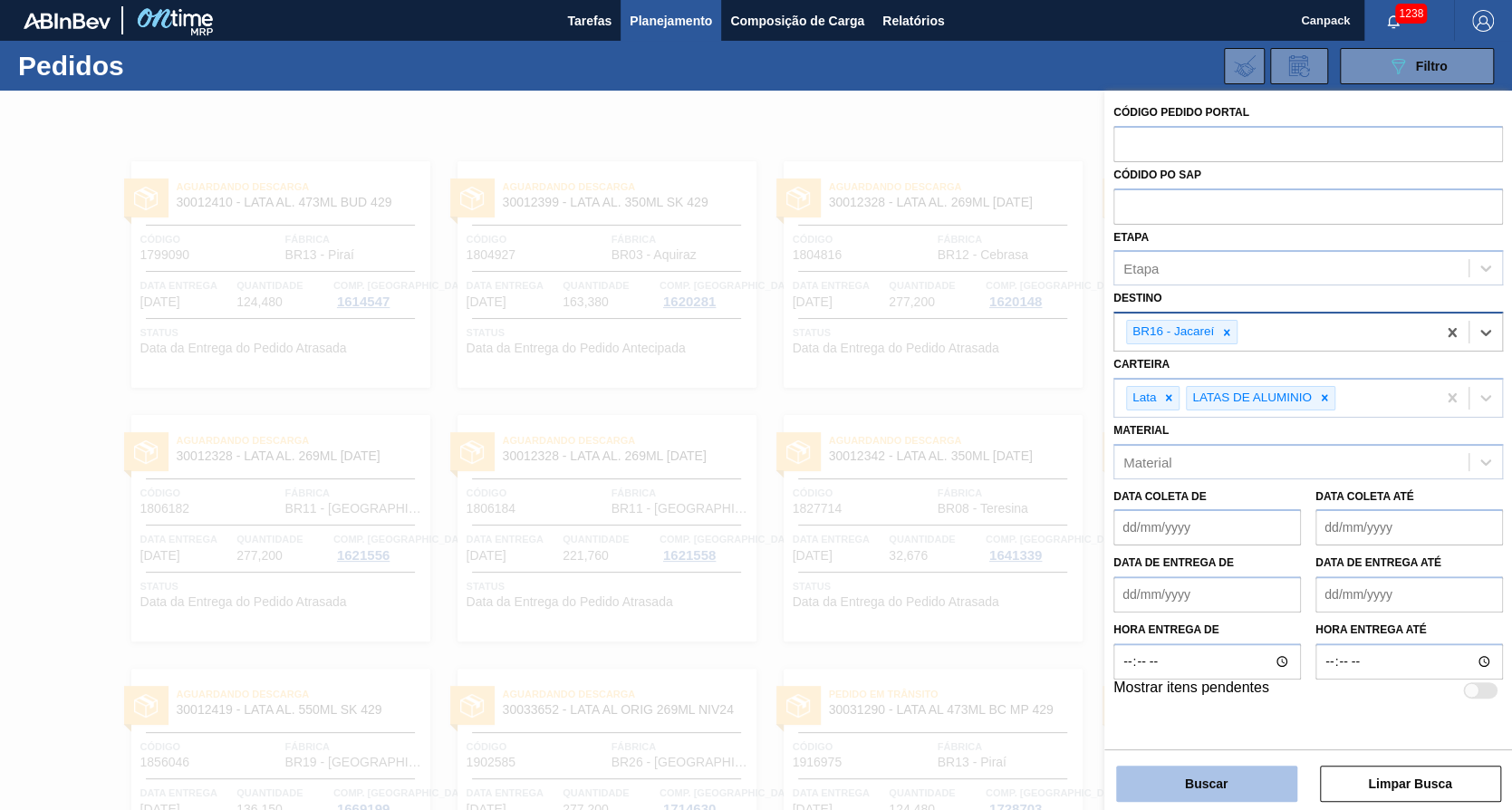
click at [1217, 783] on button "Buscar" at bounding box center [1206, 783] width 181 height 37
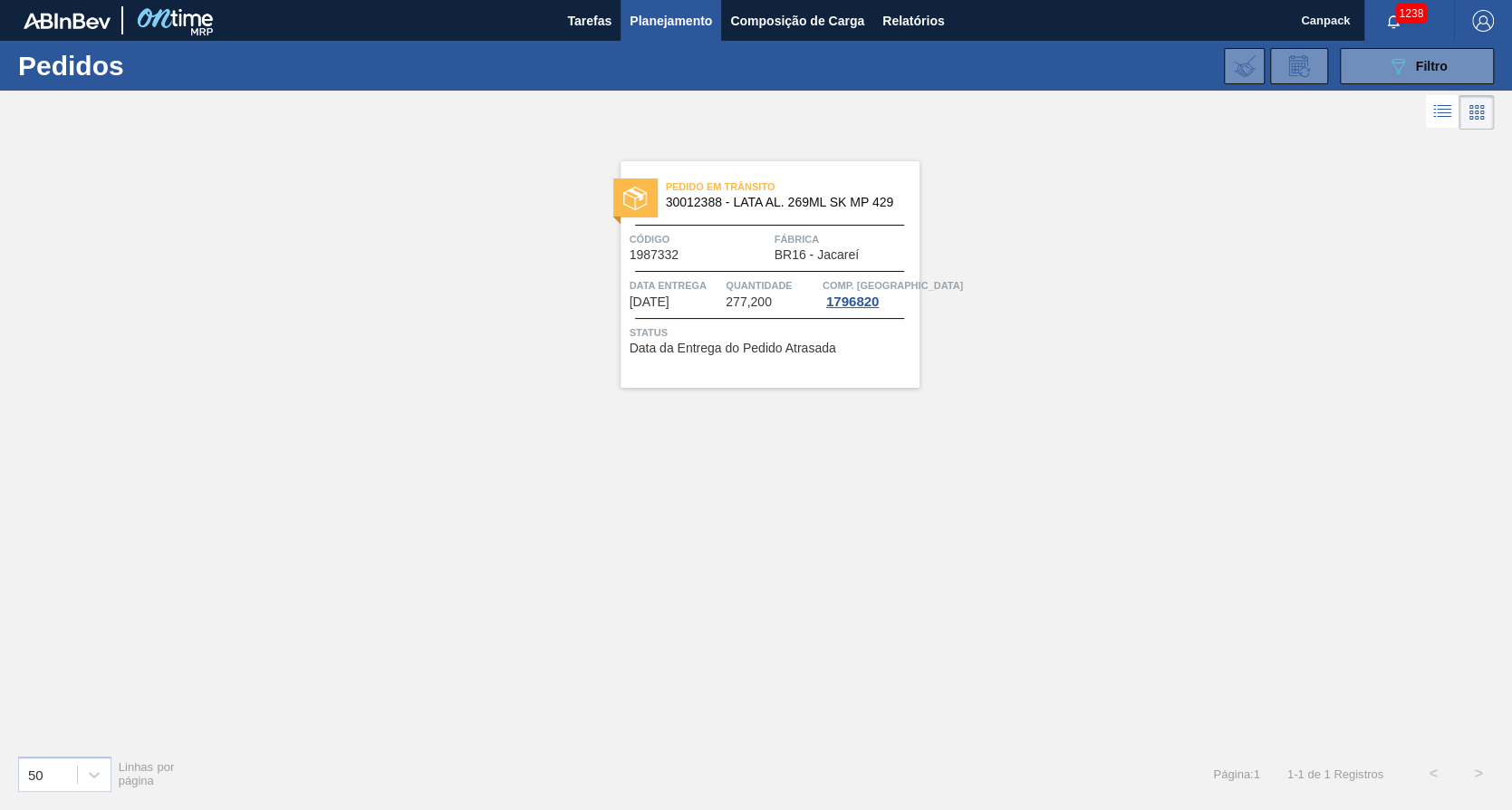
click at [790, 341] on span "Data da Entrega do Pedido Atrasada" at bounding box center [733, 348] width 207 height 14
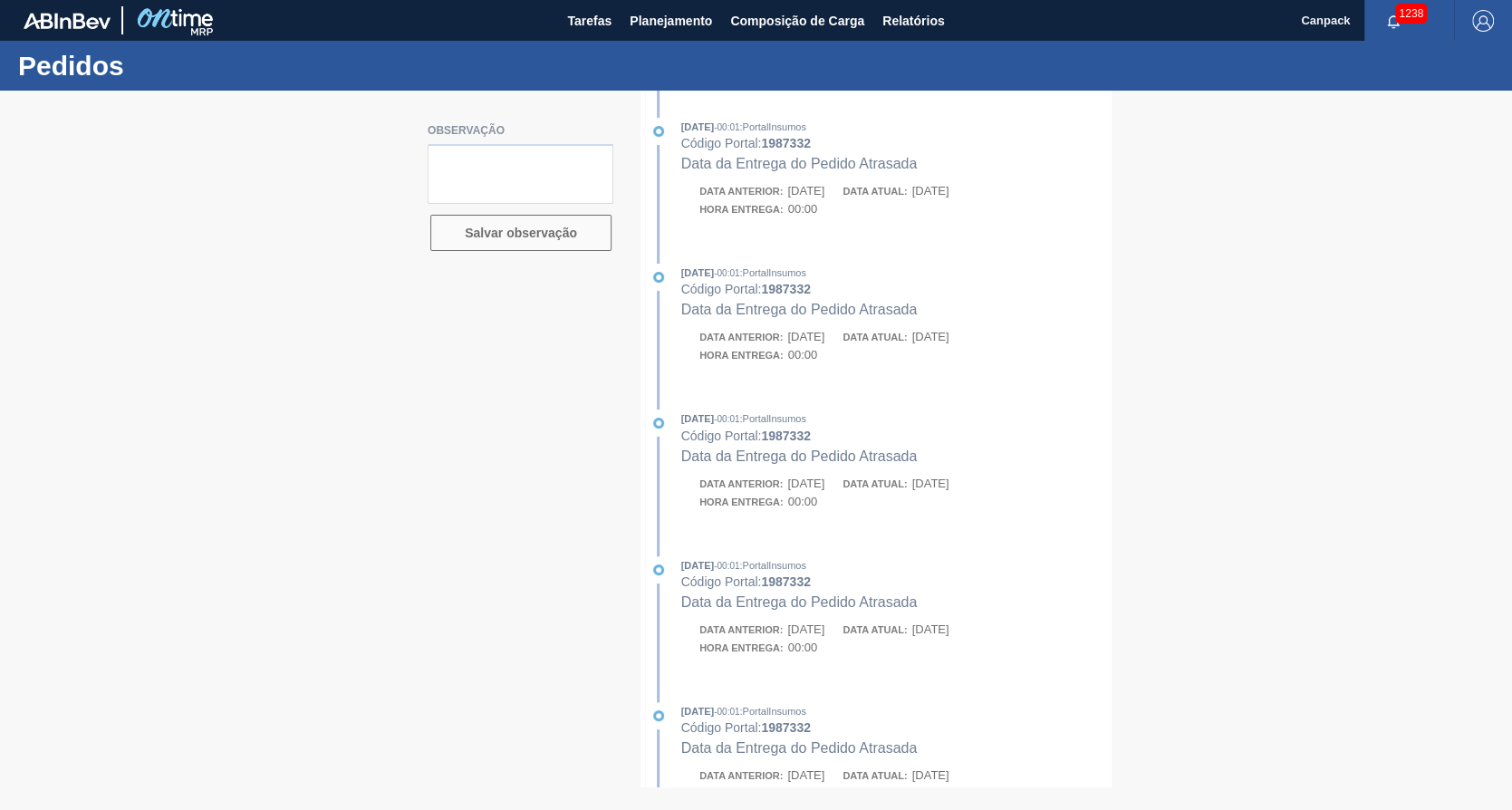
click at [594, 70] on div "Pedidos" at bounding box center [756, 65] width 1512 height 49
click at [592, 36] on main "Tarefas Planejamento Composição de Carga Relatórios Canpack 1238 Marcar todas c…" at bounding box center [756, 405] width 1512 height 810
drag, startPoint x: 592, startPoint y: 35, endPoint x: 593, endPoint y: 24, distance: 11.0
click at [593, 24] on span "Tarefas" at bounding box center [589, 21] width 44 height 22
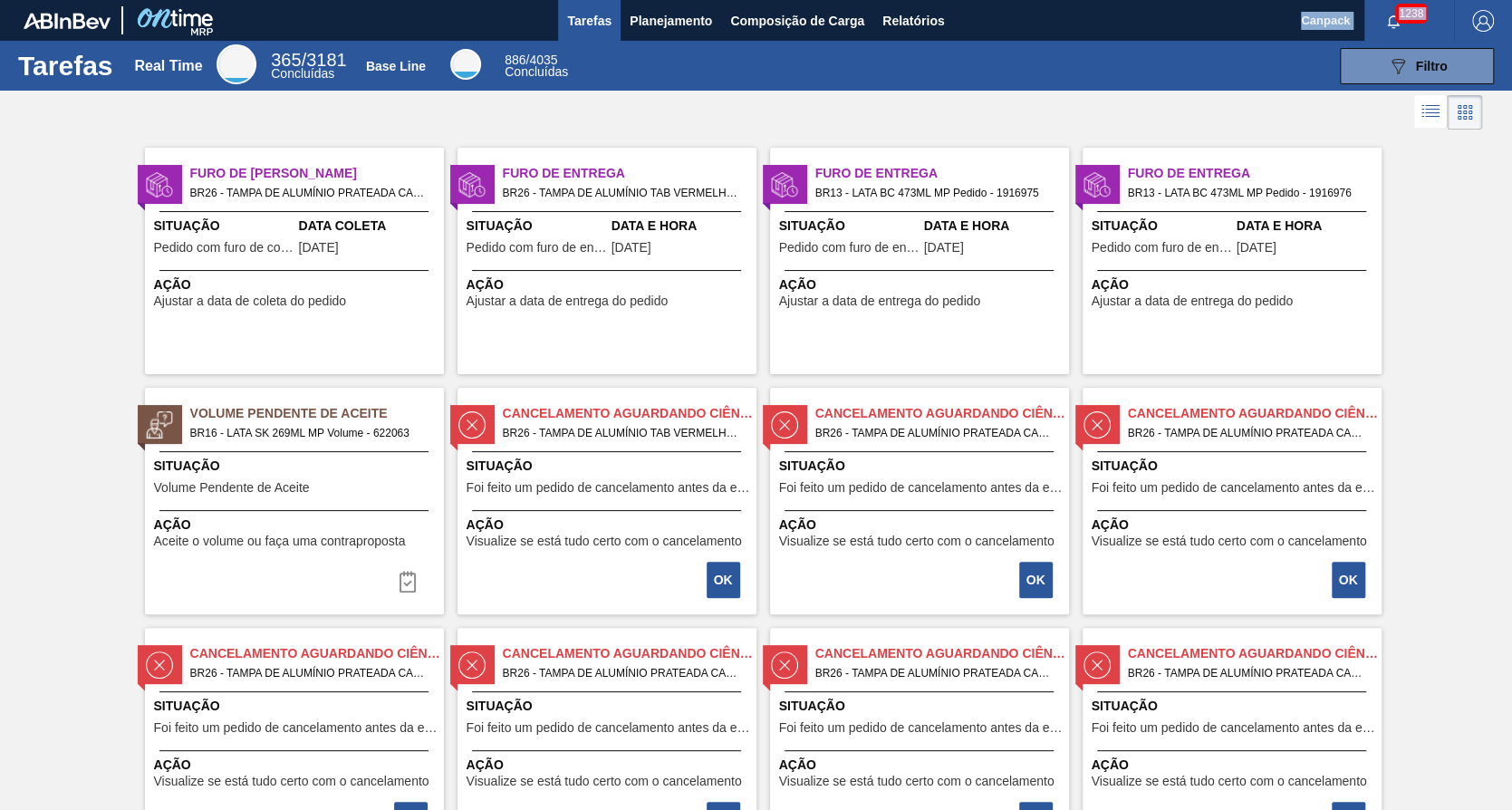
click at [334, 508] on div "Volume Pendente de Aceite BR16 - LATA SK 269ML MP Volume - 622063 Situação Volu…" at bounding box center [295, 500] width 299 height 226
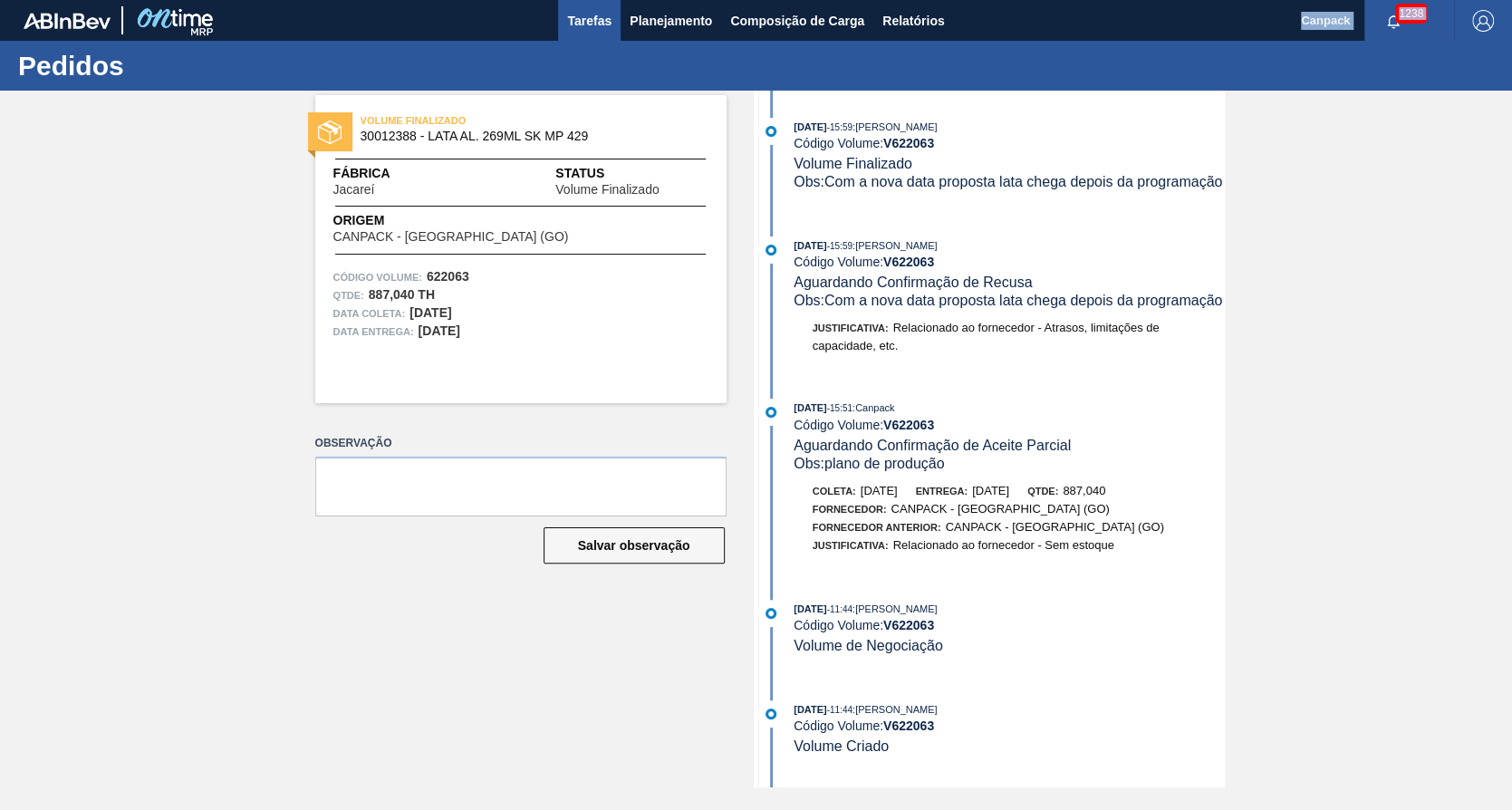
click at [581, 20] on span "Tarefas" at bounding box center [589, 21] width 44 height 22
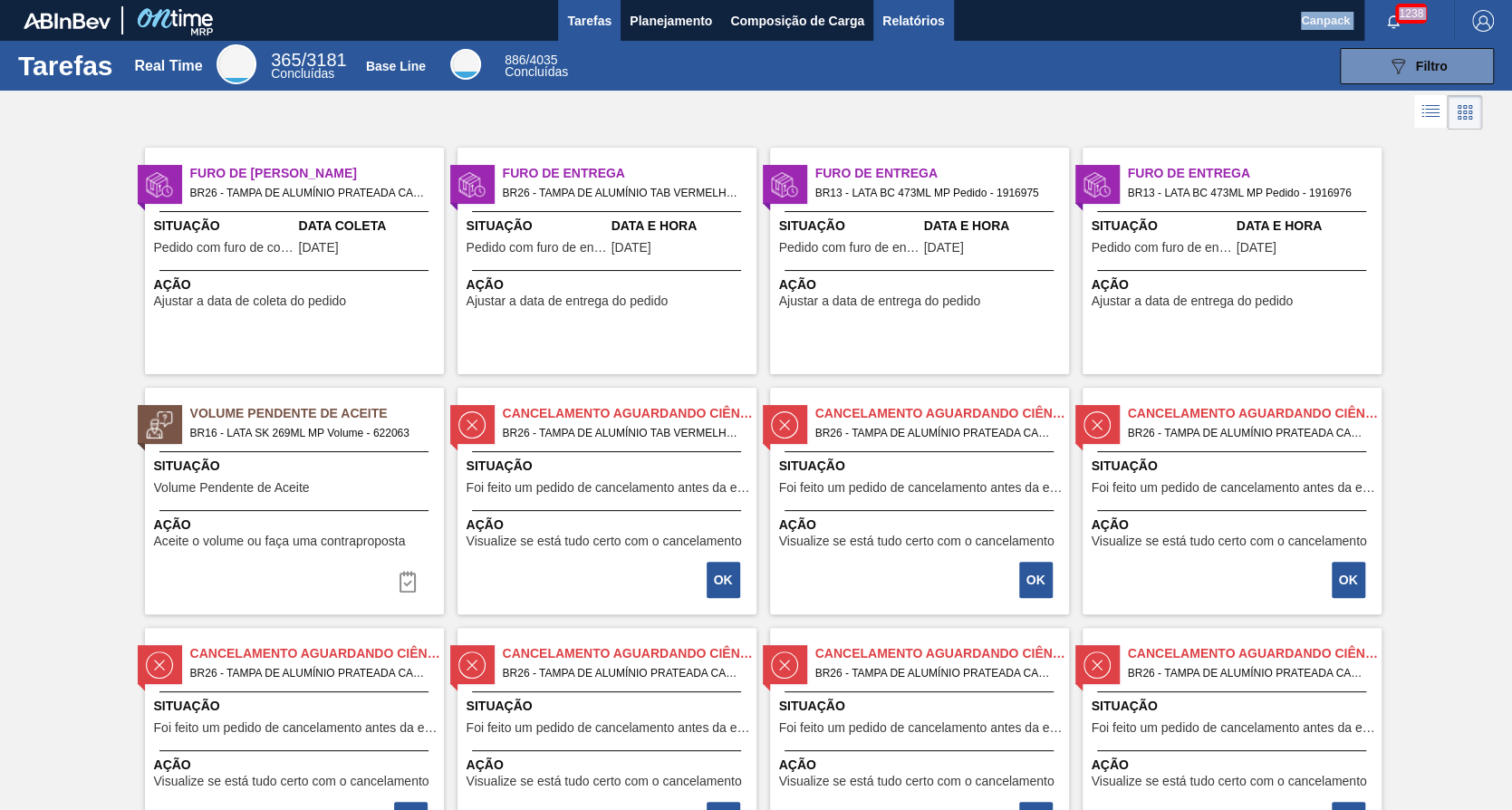
click at [942, 6] on button "Relatórios" at bounding box center [913, 20] width 80 height 41
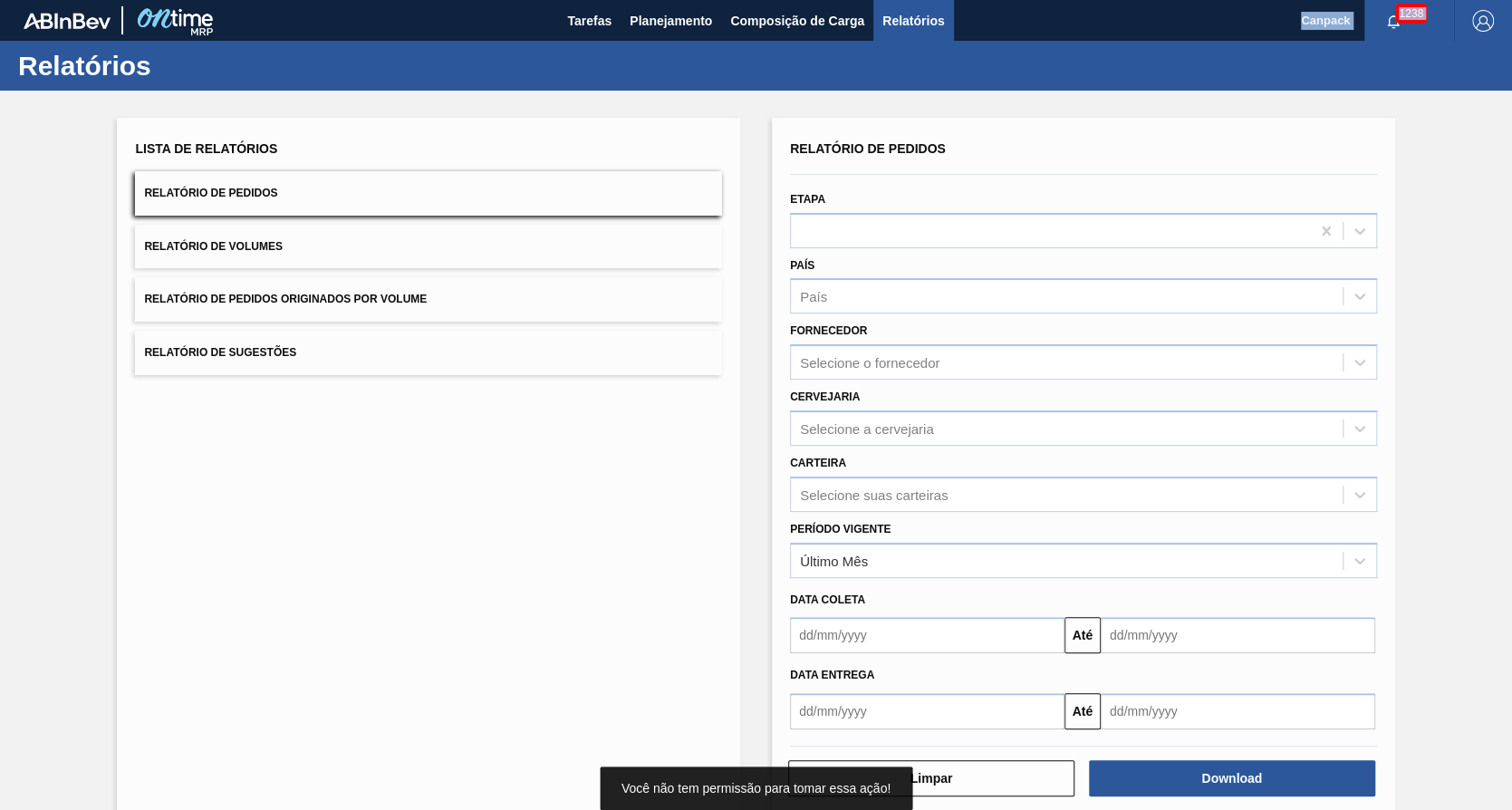
click at [296, 247] on button "Relatório de Volumes" at bounding box center [429, 246] width 587 height 45
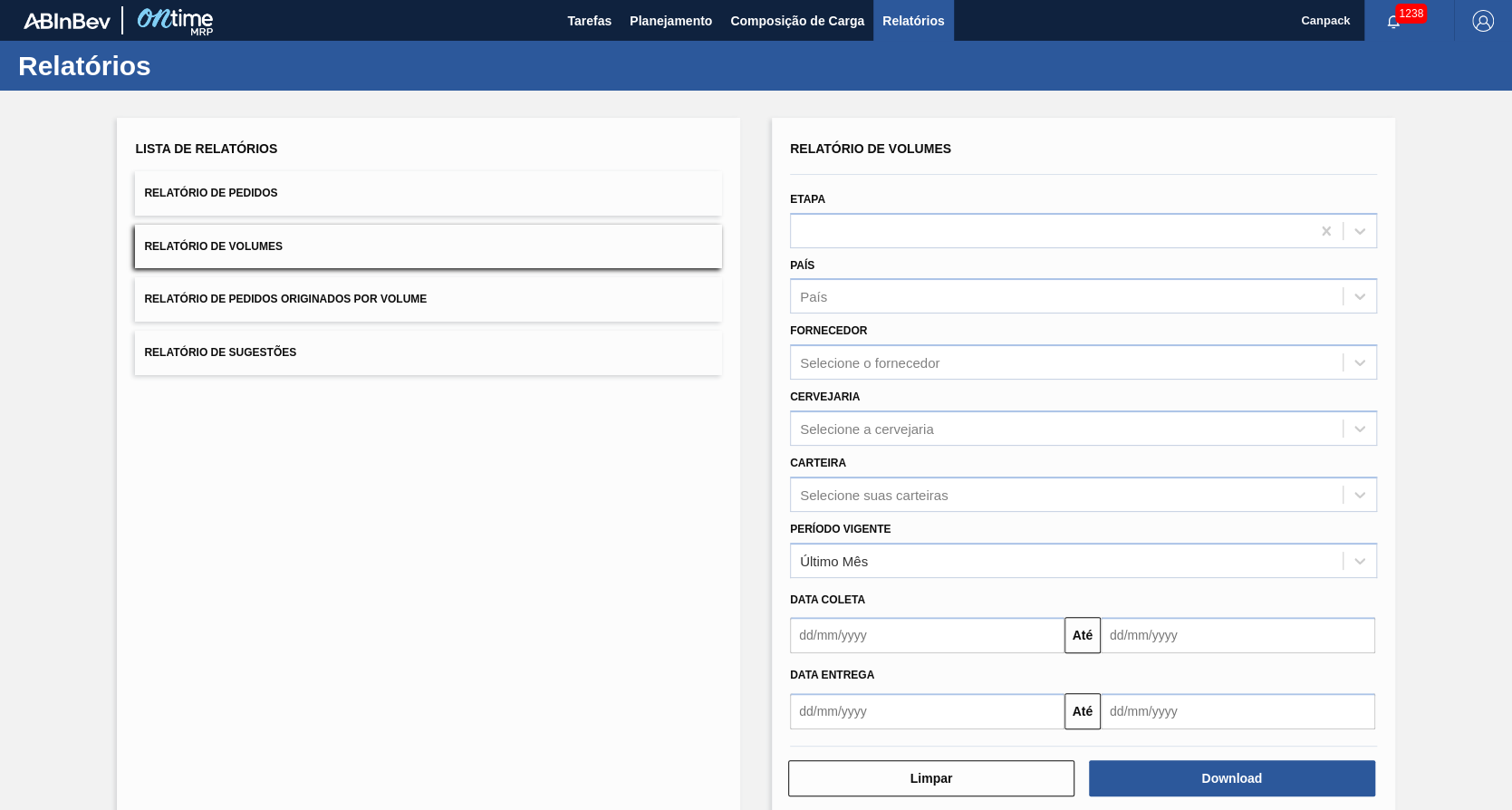
click at [853, 334] on label "Fornecedor" at bounding box center [829, 330] width 77 height 13
click at [802, 355] on input "Fornecedor" at bounding box center [801, 363] width 2 height 16
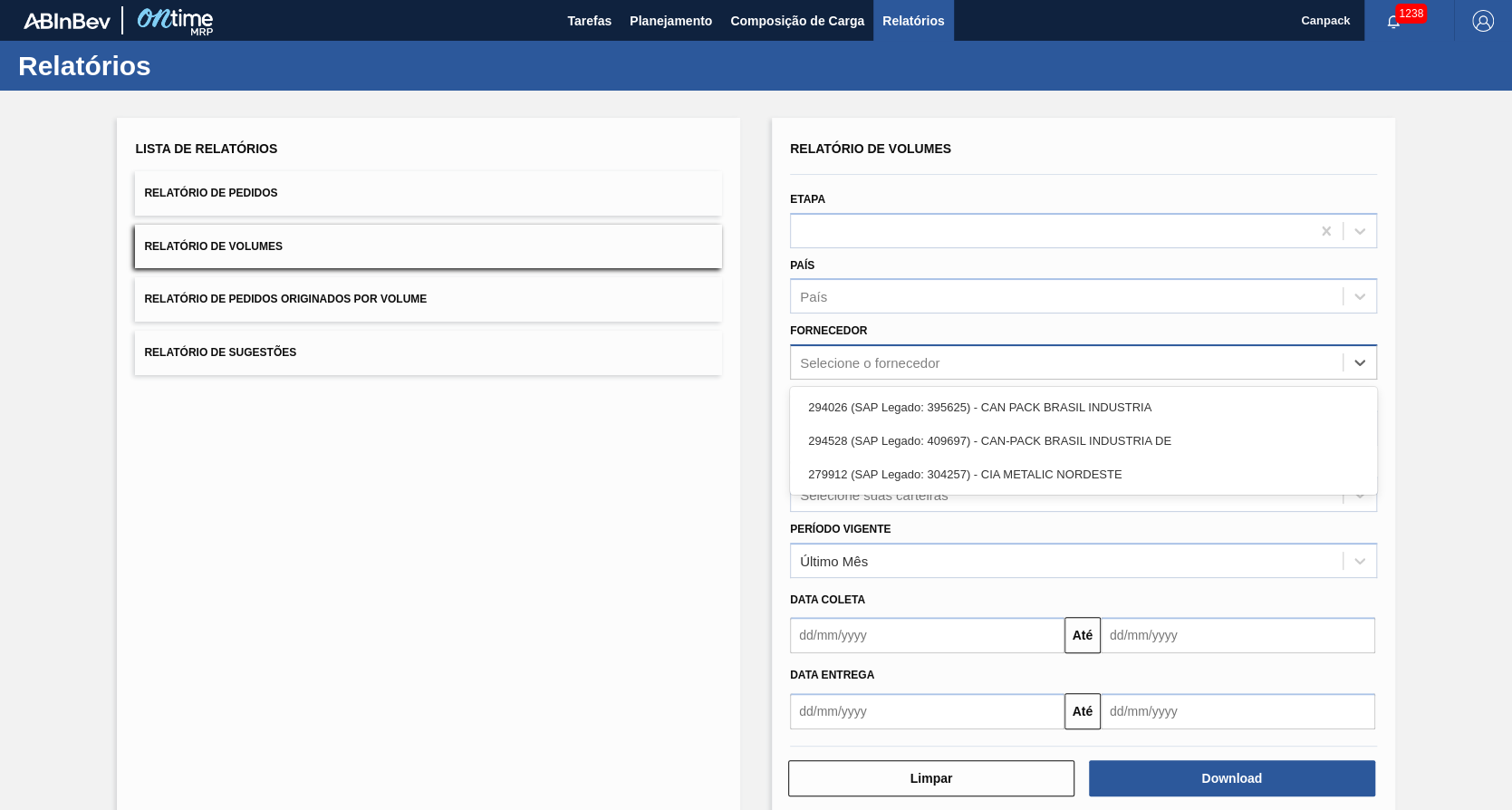
click at [842, 355] on div "Selecione o fornecedor" at bounding box center [869, 363] width 139 height 16
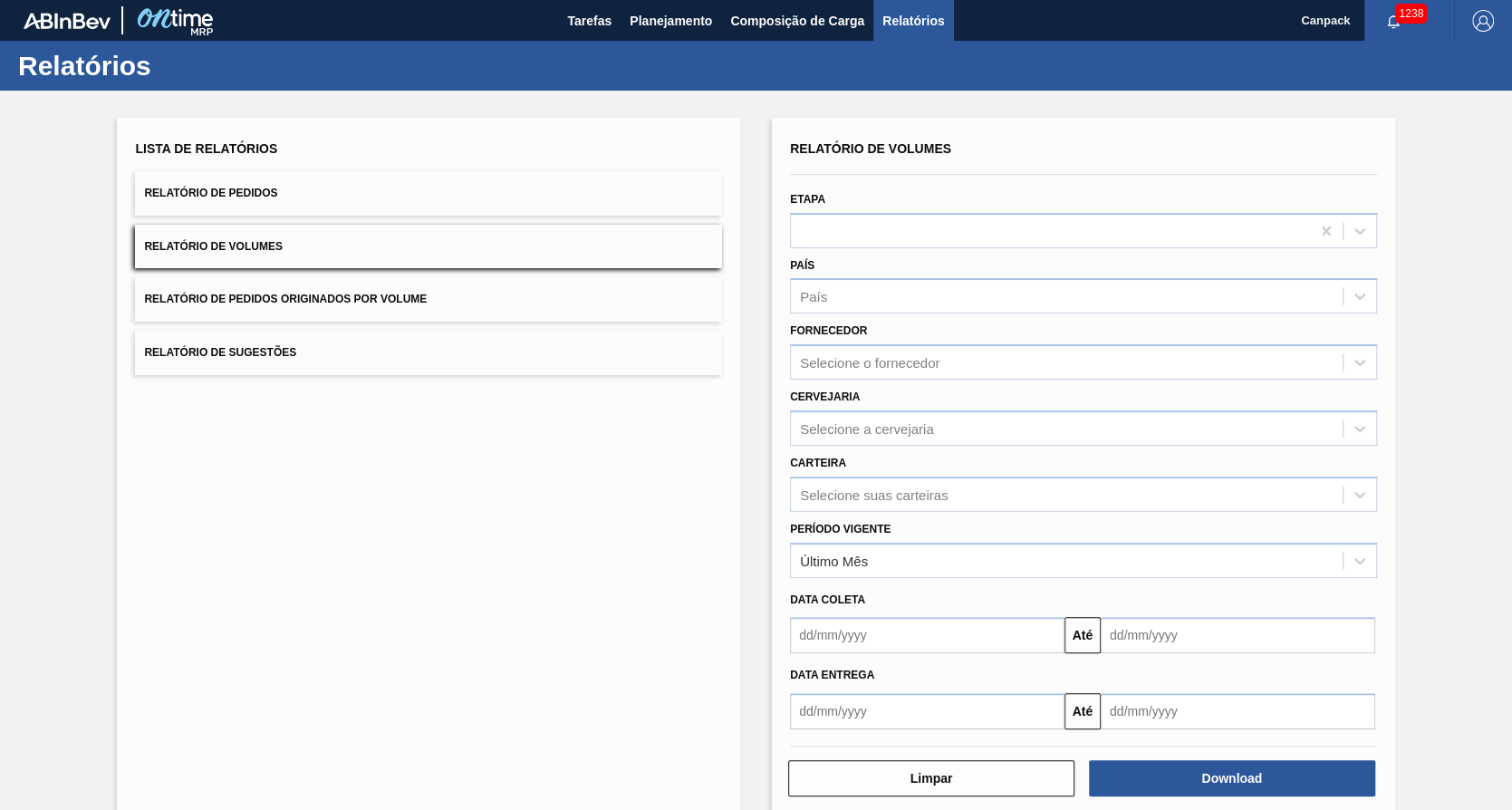
click at [787, 361] on div "Fornecedor Selecione o fornecedor" at bounding box center [1084, 349] width 601 height 61
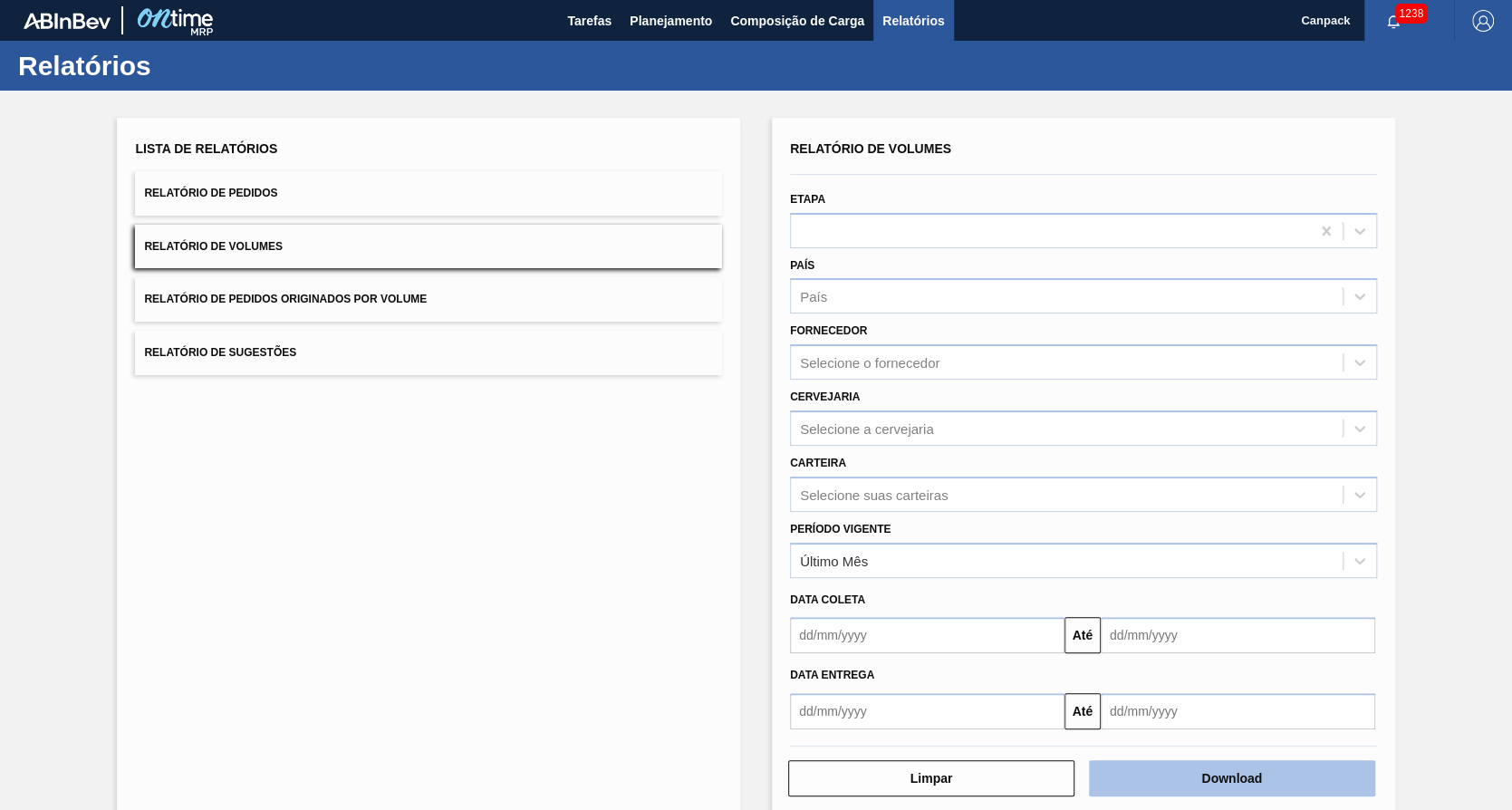
click at [1179, 783] on button "Download" at bounding box center [1232, 778] width 287 height 37
